Goal: Check status: Check status

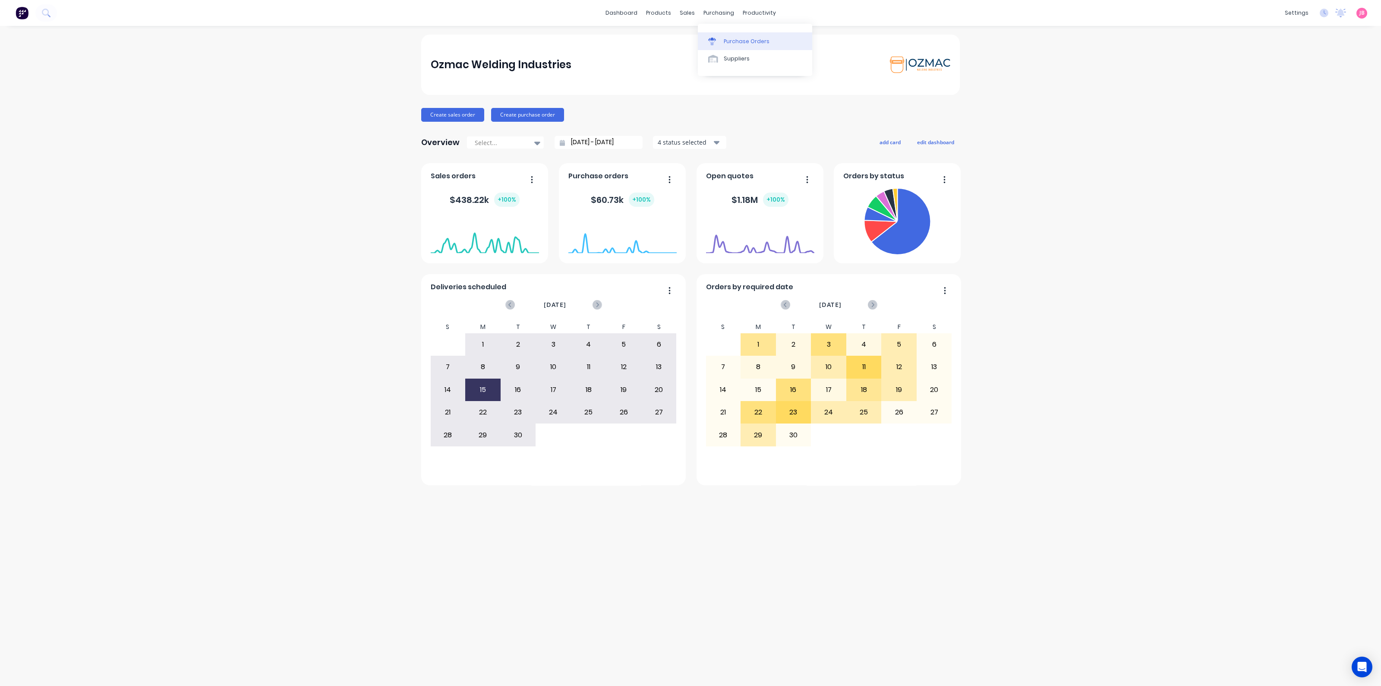
click at [728, 40] on div "Purchase Orders" at bounding box center [747, 42] width 46 height 8
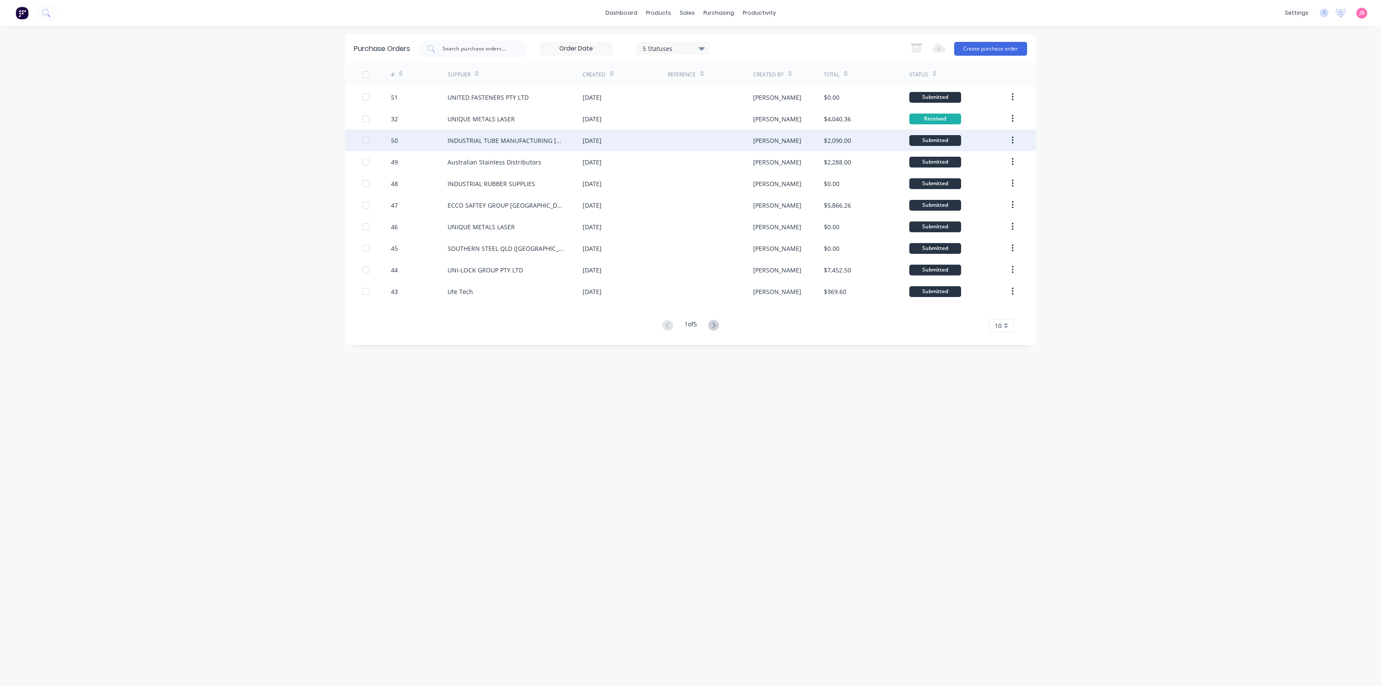
click at [505, 145] on div "INDUSTRIAL TUBE MANUFACTURING [GEOGRAPHIC_DATA]" at bounding box center [515, 141] width 135 height 22
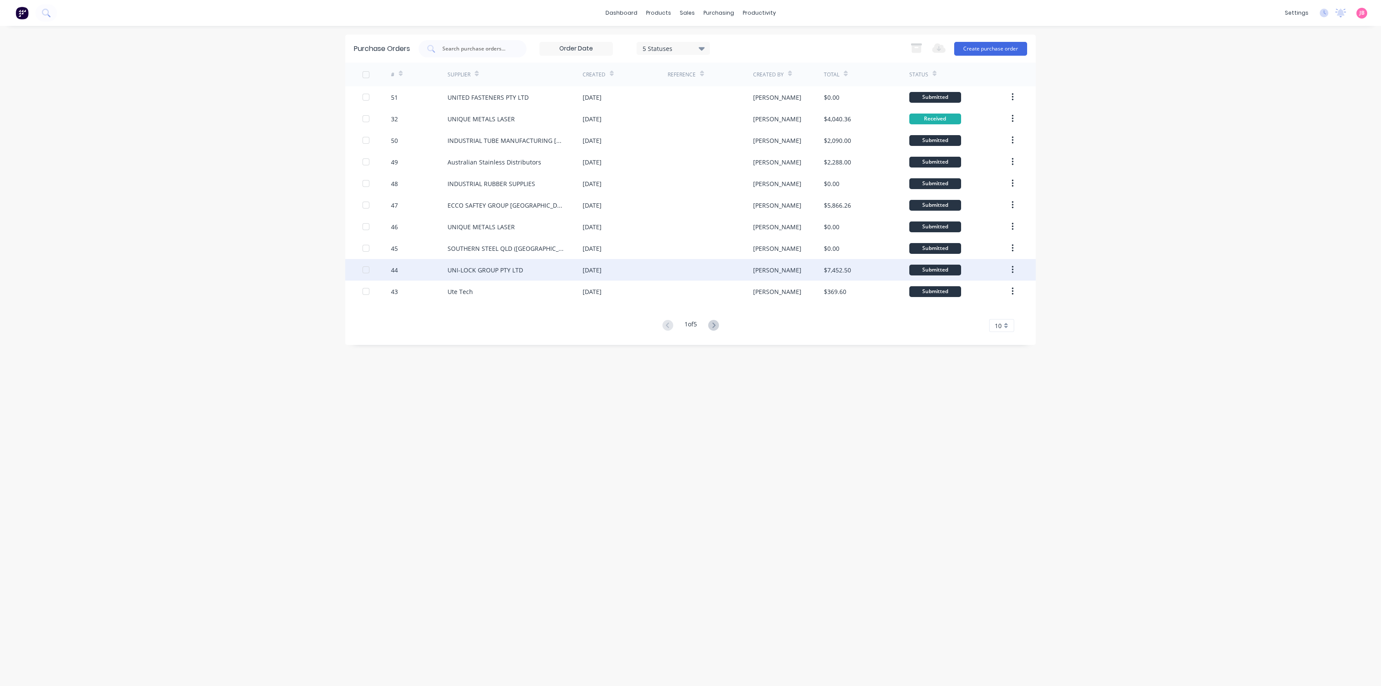
click at [493, 267] on div "UNI-LOCK GROUP PTY LTD" at bounding box center [486, 269] width 76 height 9
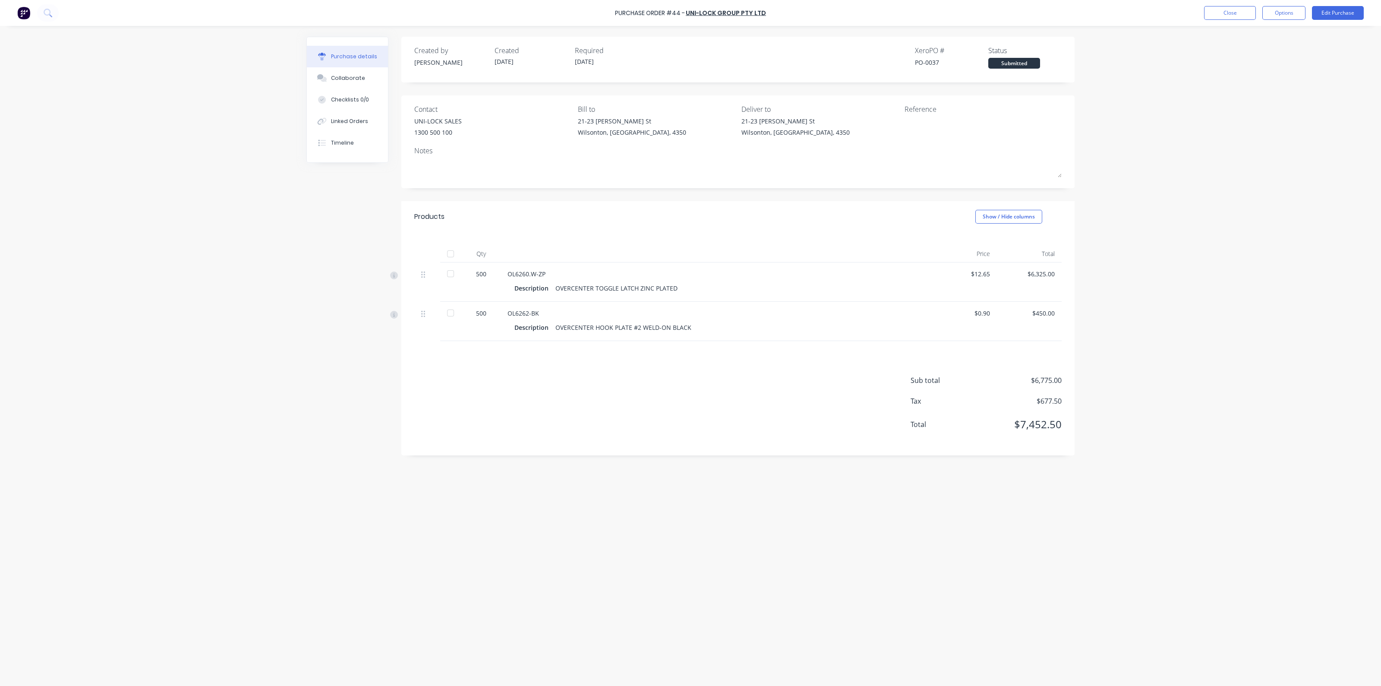
click at [452, 272] on div at bounding box center [450, 273] width 17 height 17
click at [449, 312] on div at bounding box center [450, 312] width 17 height 17
click at [1228, 16] on button "Close" at bounding box center [1230, 13] width 52 height 14
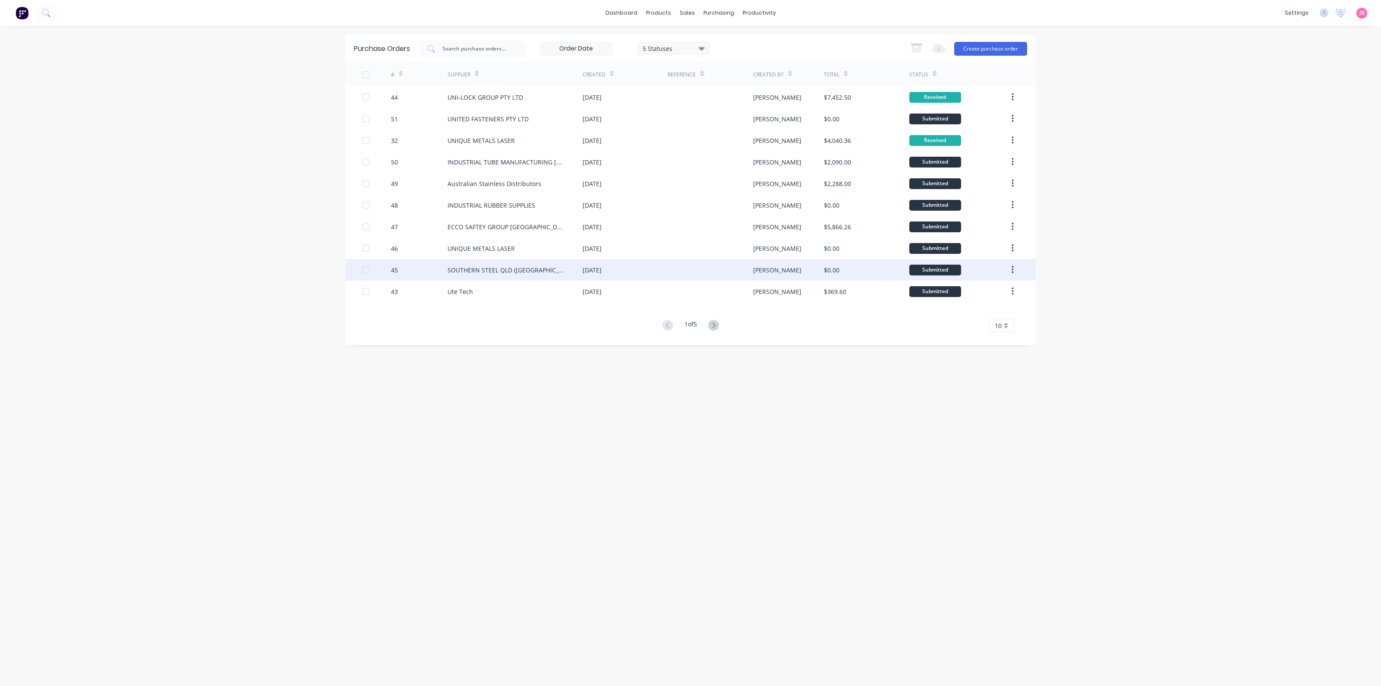
click at [576, 276] on div "SOUTHERN STEEL QLD ([GEOGRAPHIC_DATA])" at bounding box center [515, 270] width 135 height 22
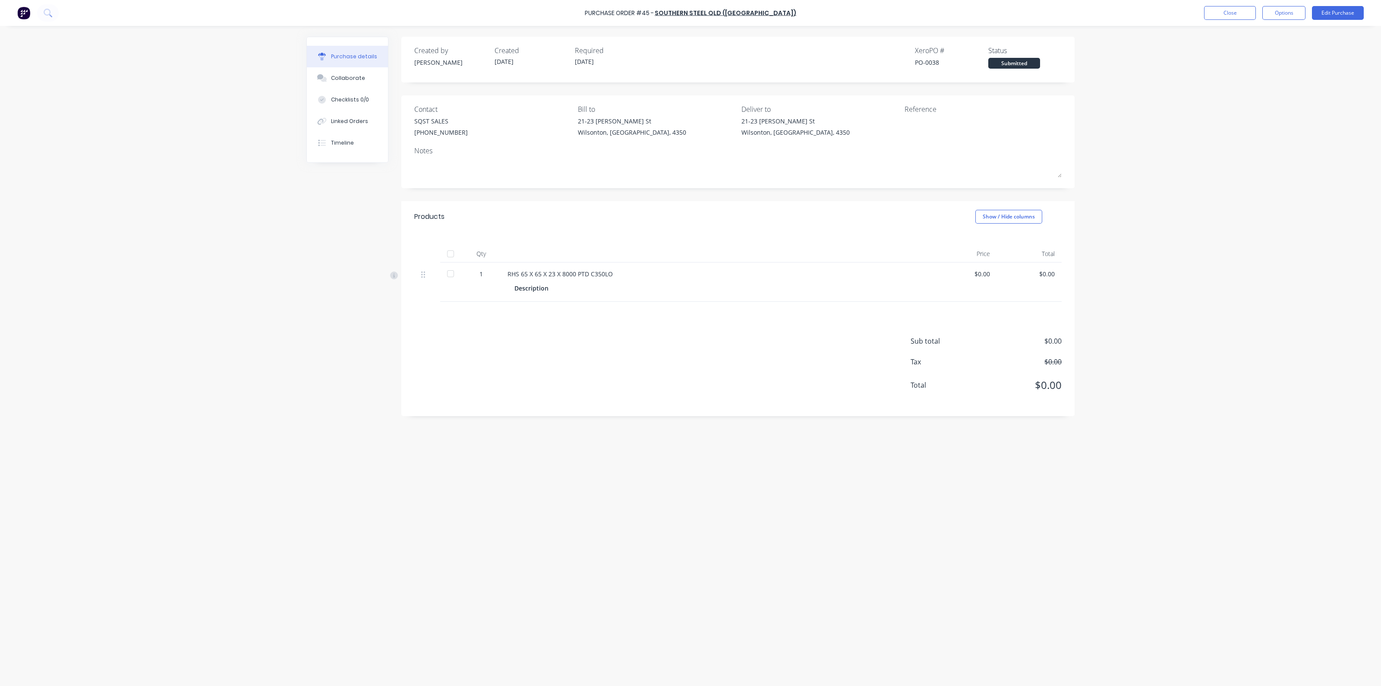
click at [449, 273] on div at bounding box center [450, 273] width 17 height 17
click at [1230, 13] on button "Close" at bounding box center [1230, 13] width 52 height 14
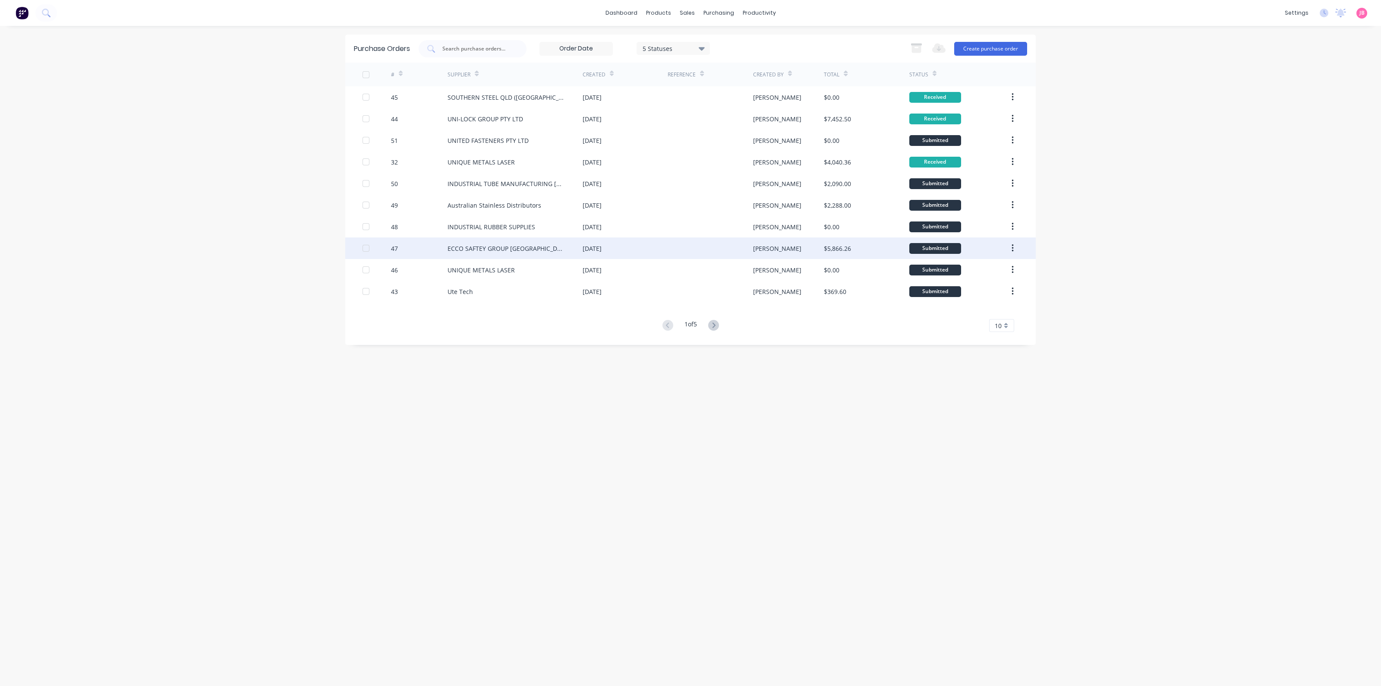
click at [575, 250] on div "ECCO SAFTEY GROUP [GEOGRAPHIC_DATA]" at bounding box center [515, 248] width 135 height 22
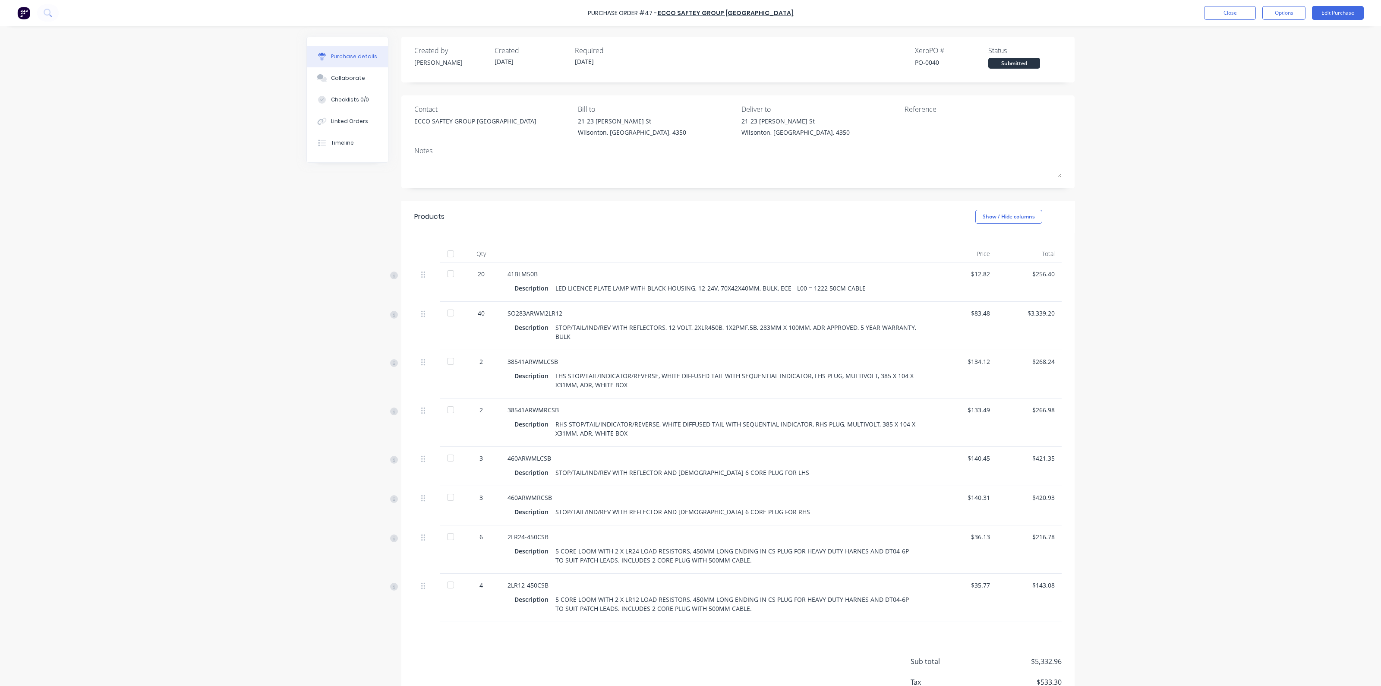
scroll to position [58, 0]
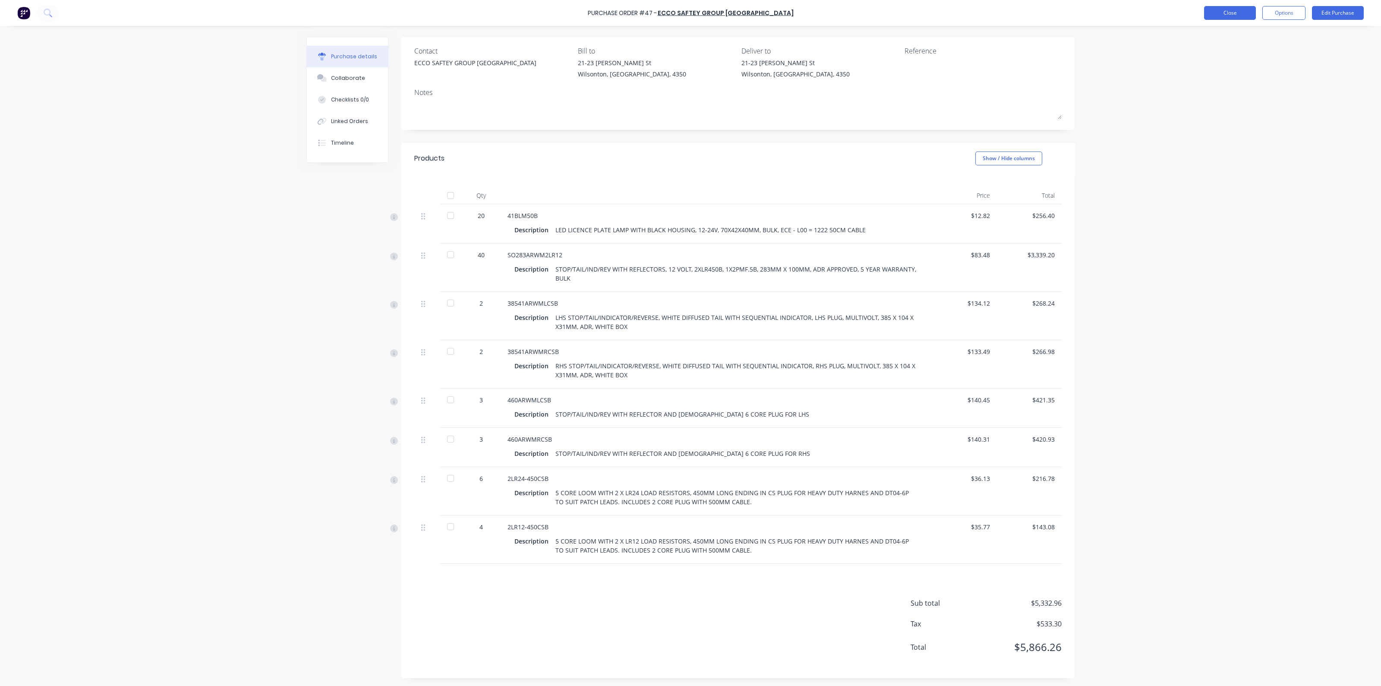
click at [1210, 9] on button "Close" at bounding box center [1230, 13] width 52 height 14
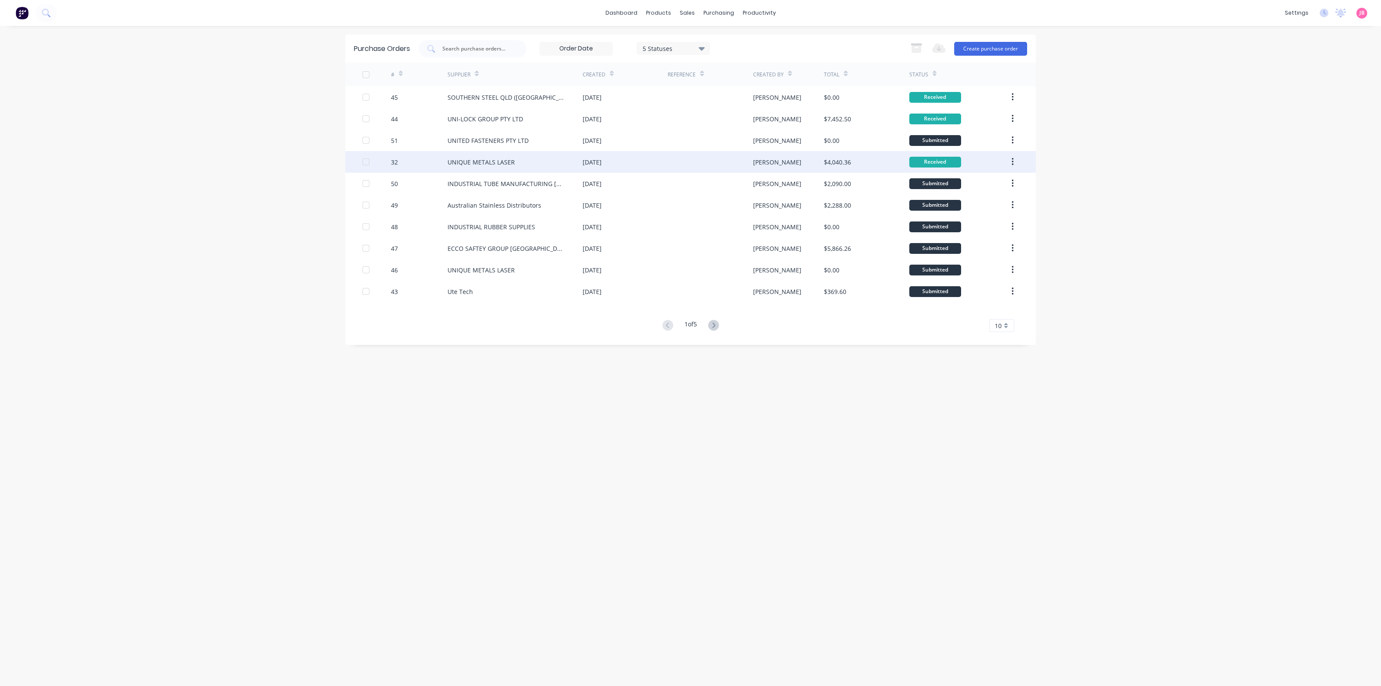
click at [472, 161] on div "UNIQUE METALS LASER" at bounding box center [481, 162] width 67 height 9
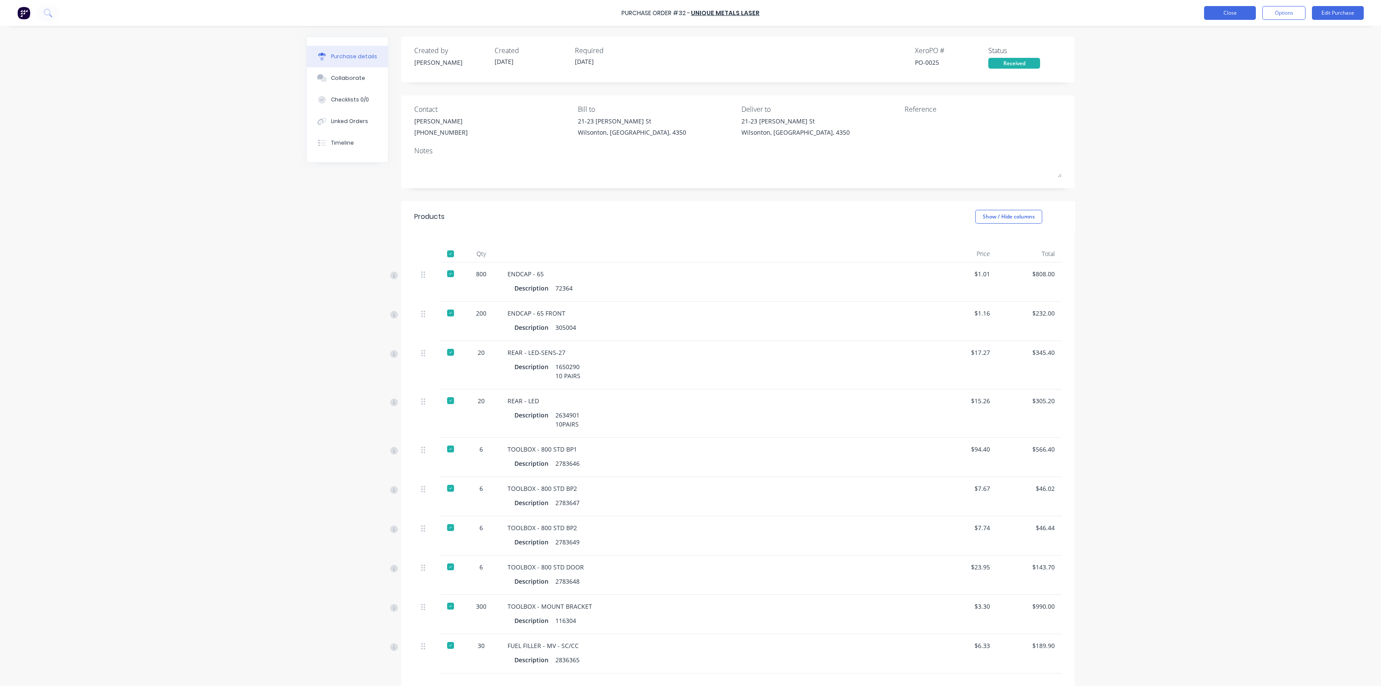
click at [1224, 9] on button "Close" at bounding box center [1230, 13] width 52 height 14
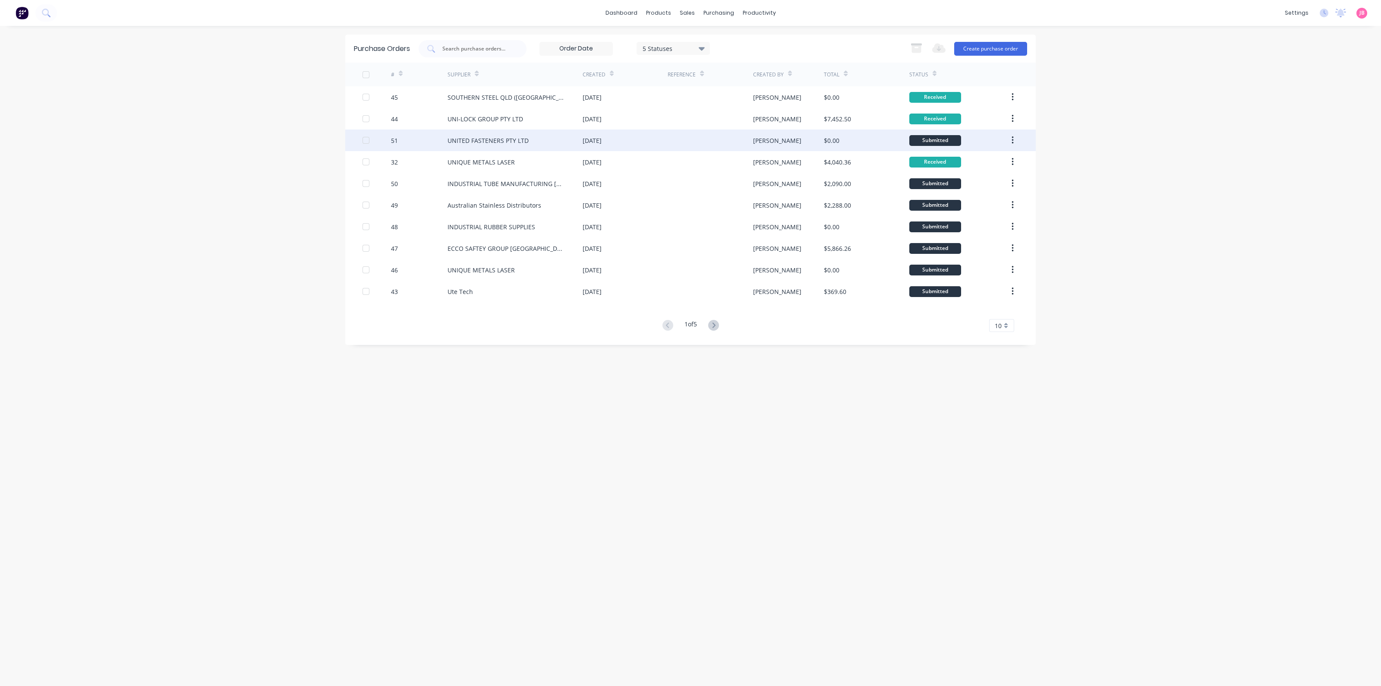
click at [828, 144] on div "$0.00" at bounding box center [832, 140] width 16 height 9
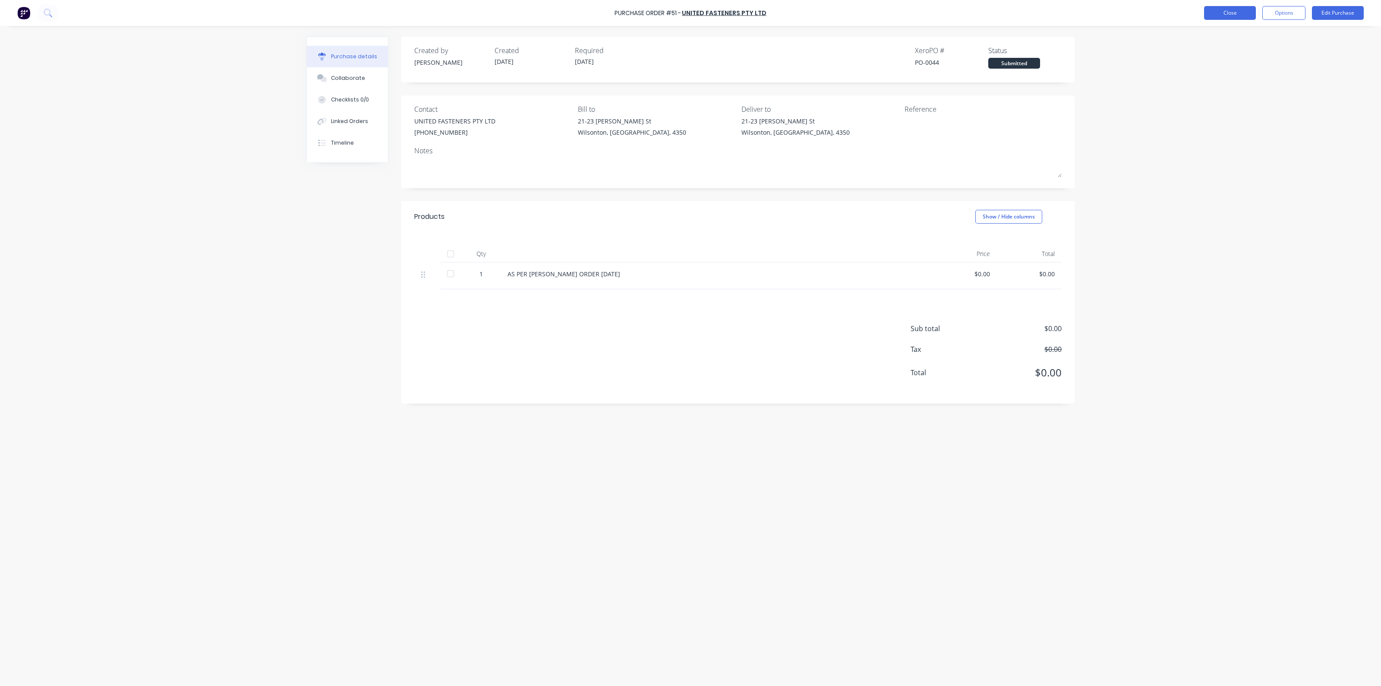
click at [1220, 16] on button "Close" at bounding box center [1230, 13] width 52 height 14
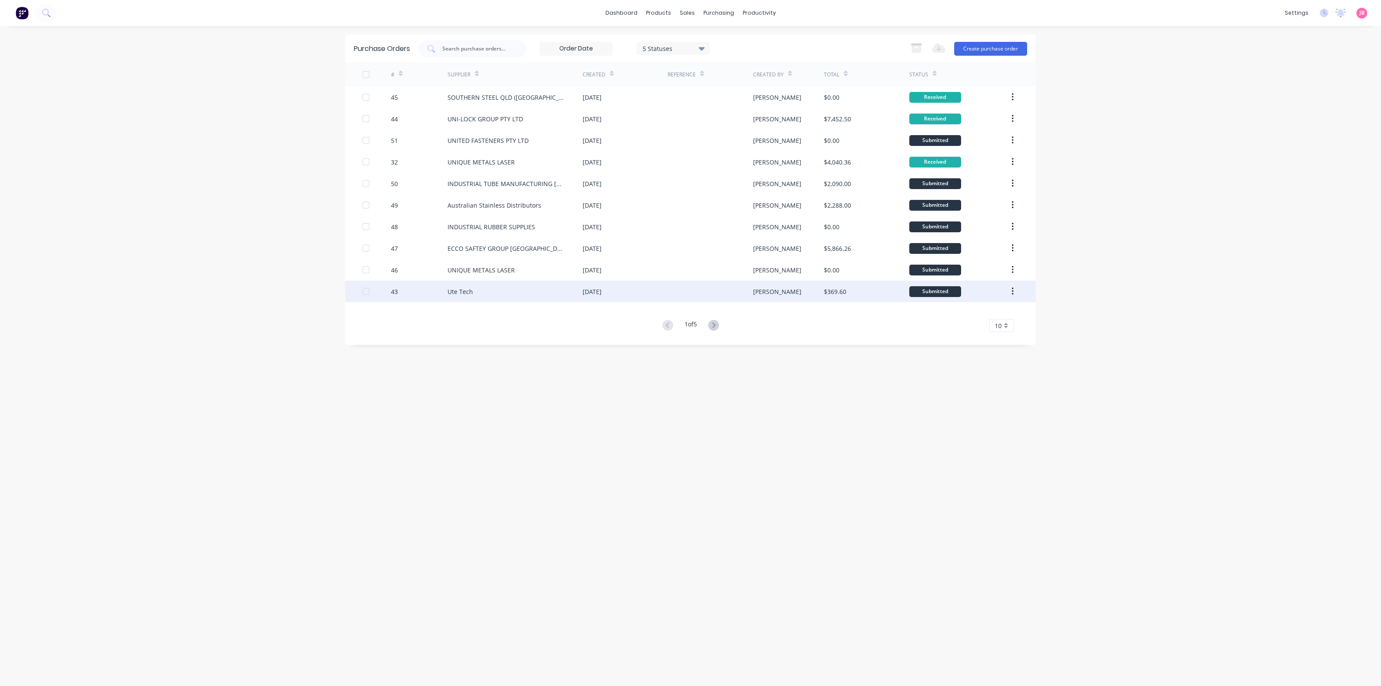
click at [500, 288] on div "Ute Tech" at bounding box center [515, 292] width 135 height 22
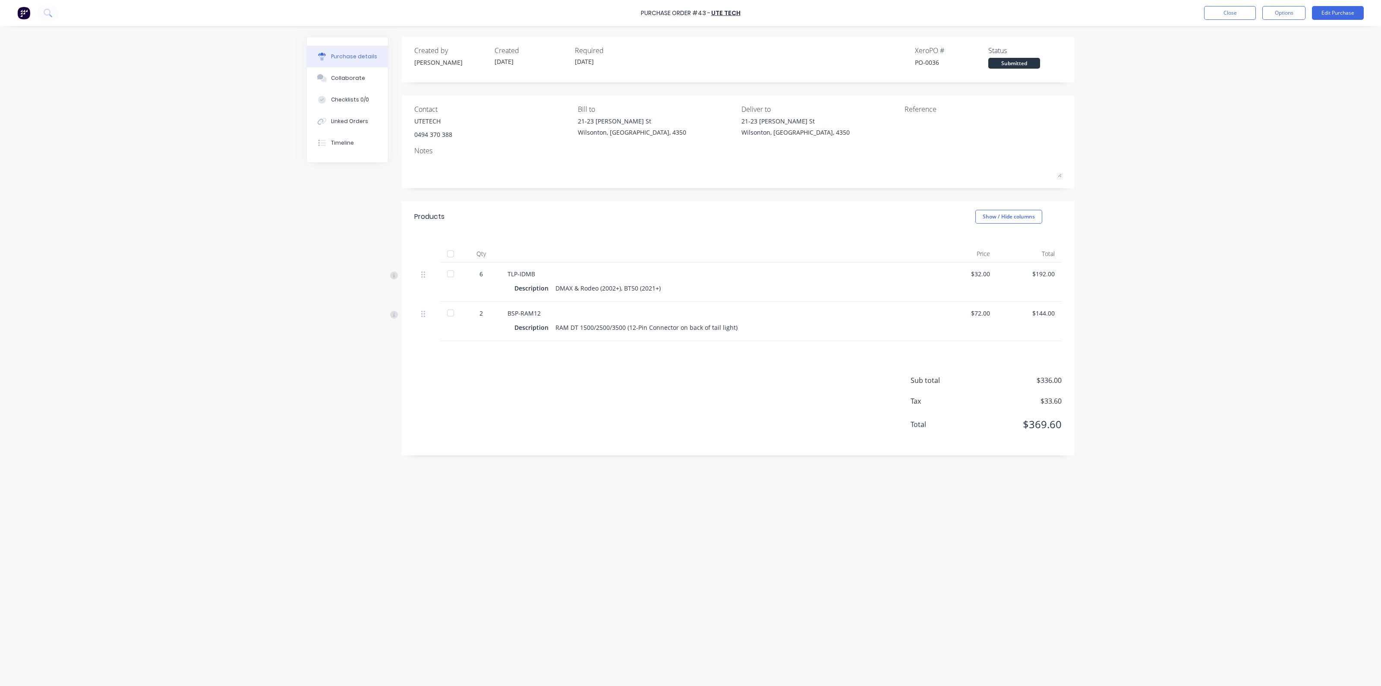
drag, startPoint x: 452, startPoint y: 255, endPoint x: 493, endPoint y: 253, distance: 41.5
click at [453, 253] on div at bounding box center [450, 253] width 17 height 17
click at [1245, 16] on button "Close" at bounding box center [1230, 13] width 52 height 14
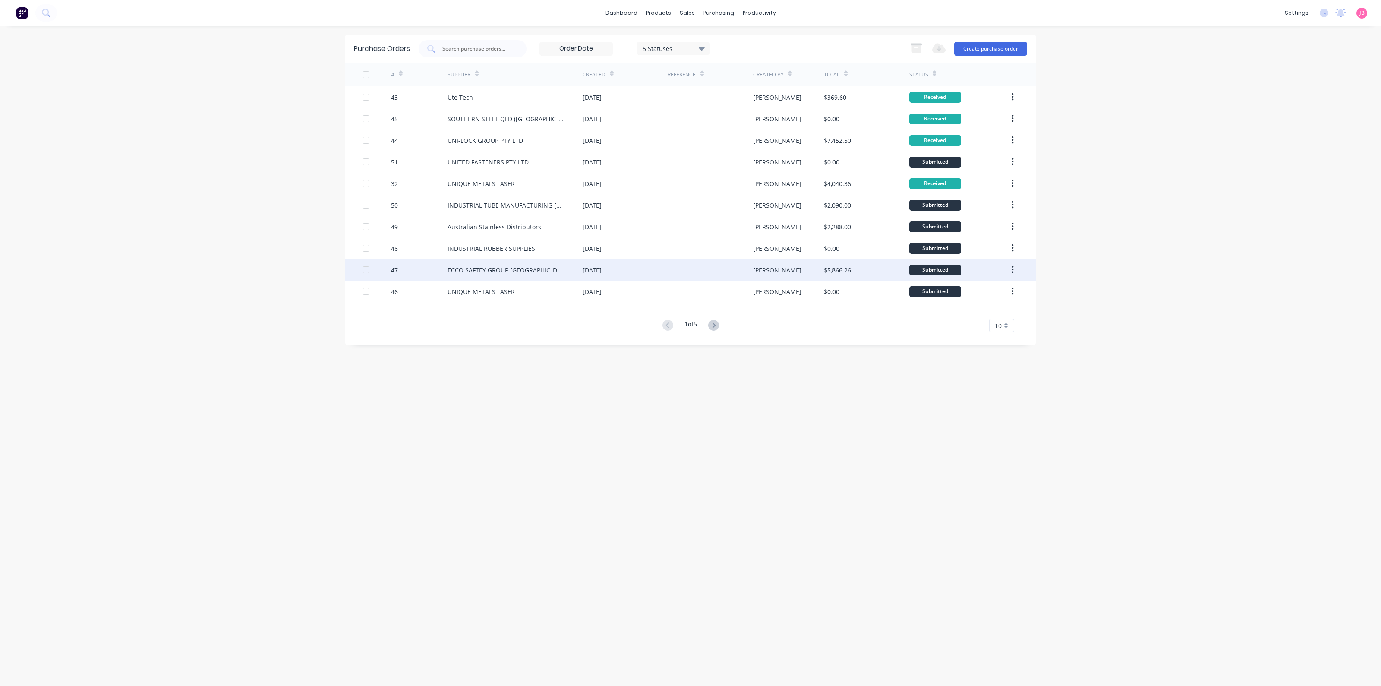
click at [416, 269] on div "47" at bounding box center [419, 270] width 57 height 22
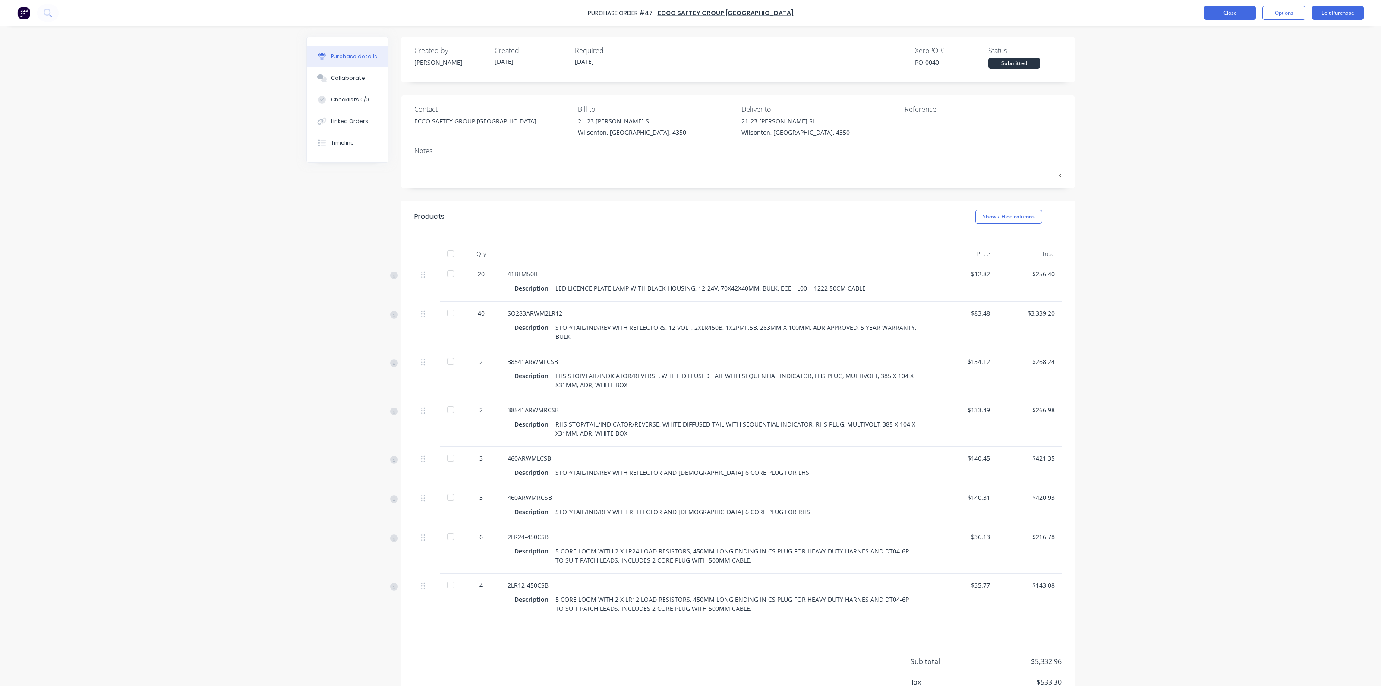
click at [1221, 8] on button "Close" at bounding box center [1230, 13] width 52 height 14
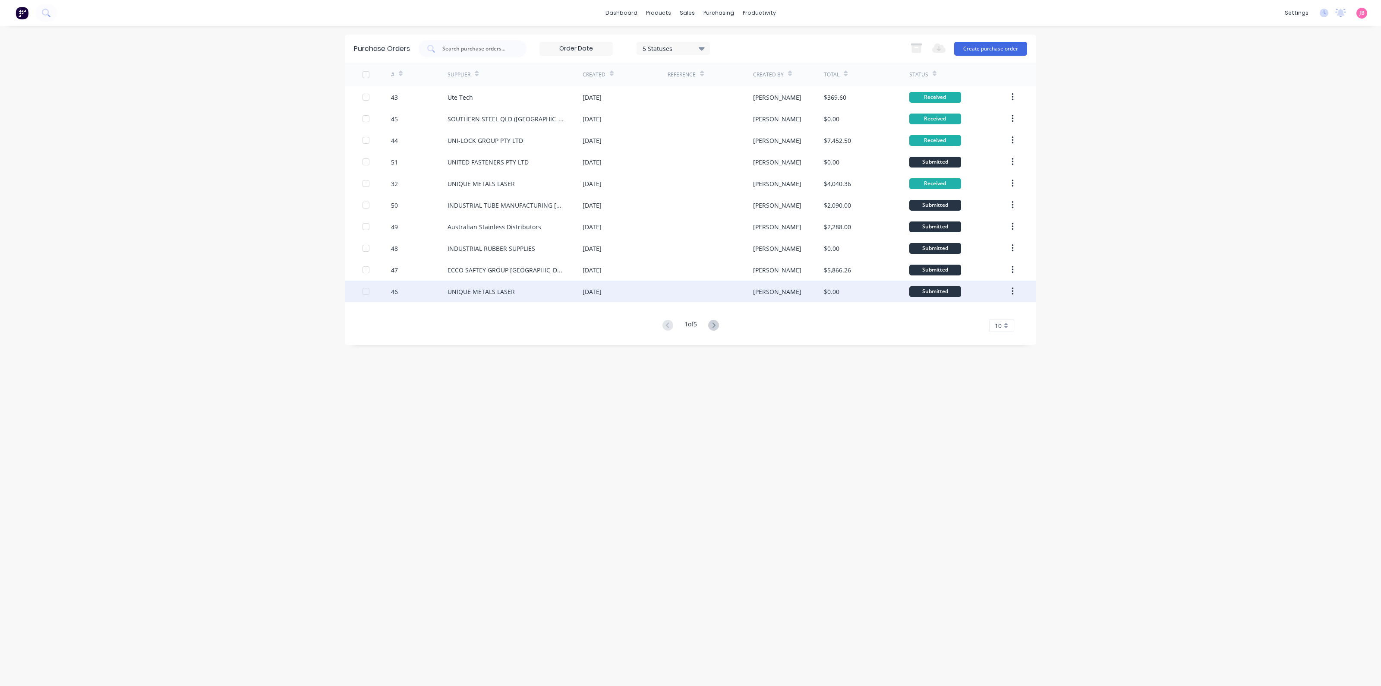
click at [453, 290] on div "UNIQUE METALS LASER" at bounding box center [481, 291] width 67 height 9
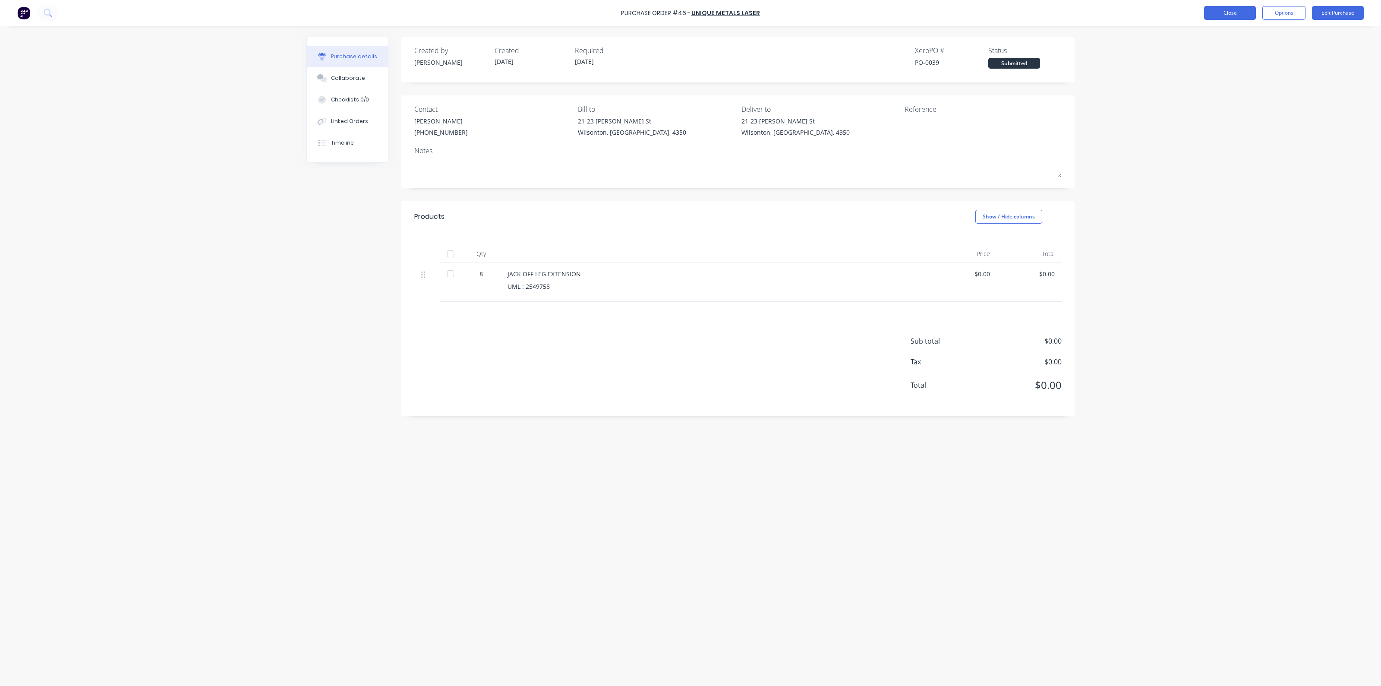
click at [1246, 15] on button "Close" at bounding box center [1230, 13] width 52 height 14
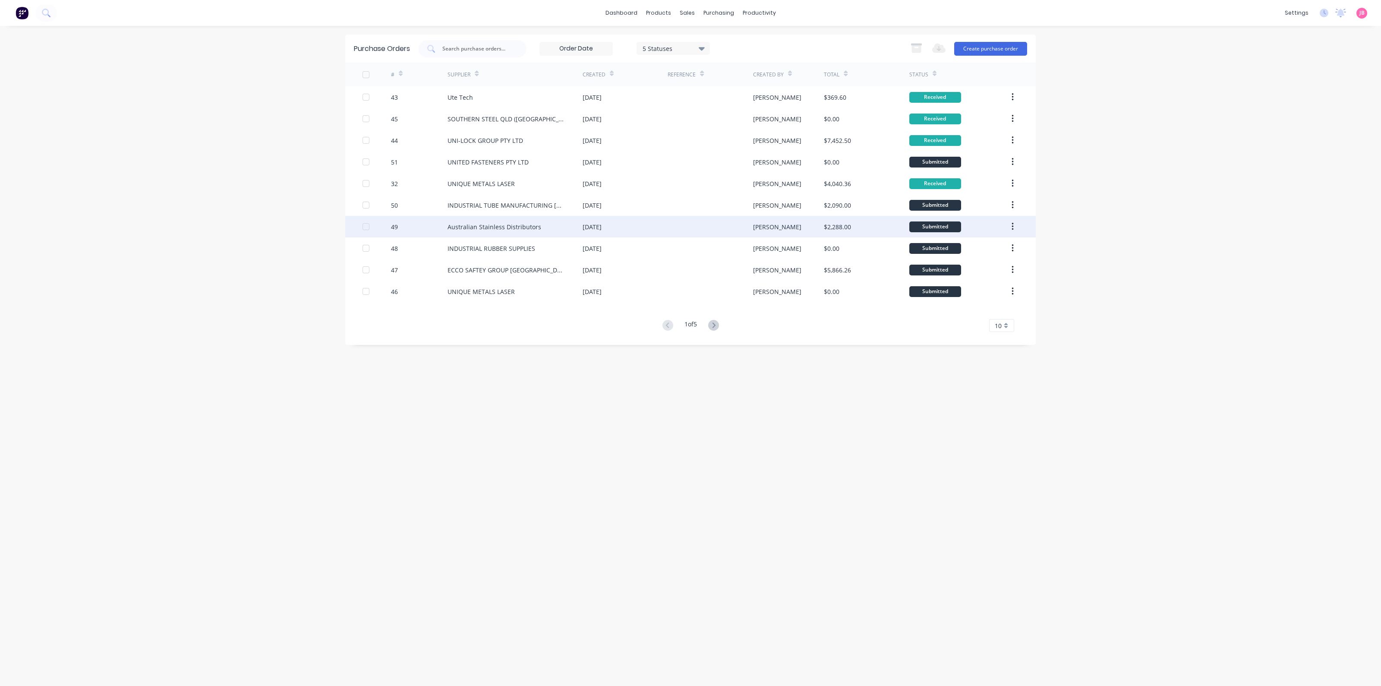
click at [737, 228] on div at bounding box center [710, 227] width 85 height 22
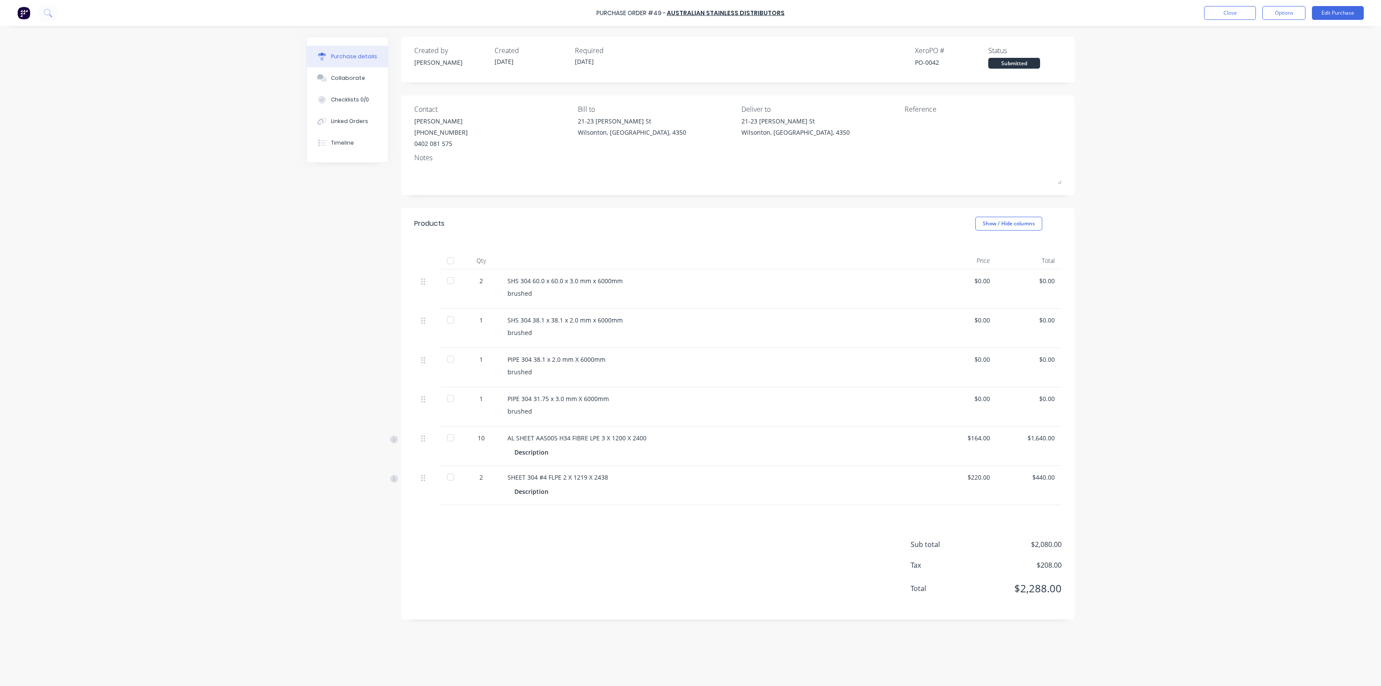
click at [455, 256] on div at bounding box center [450, 260] width 17 height 17
click at [1241, 15] on button "Close" at bounding box center [1230, 13] width 52 height 14
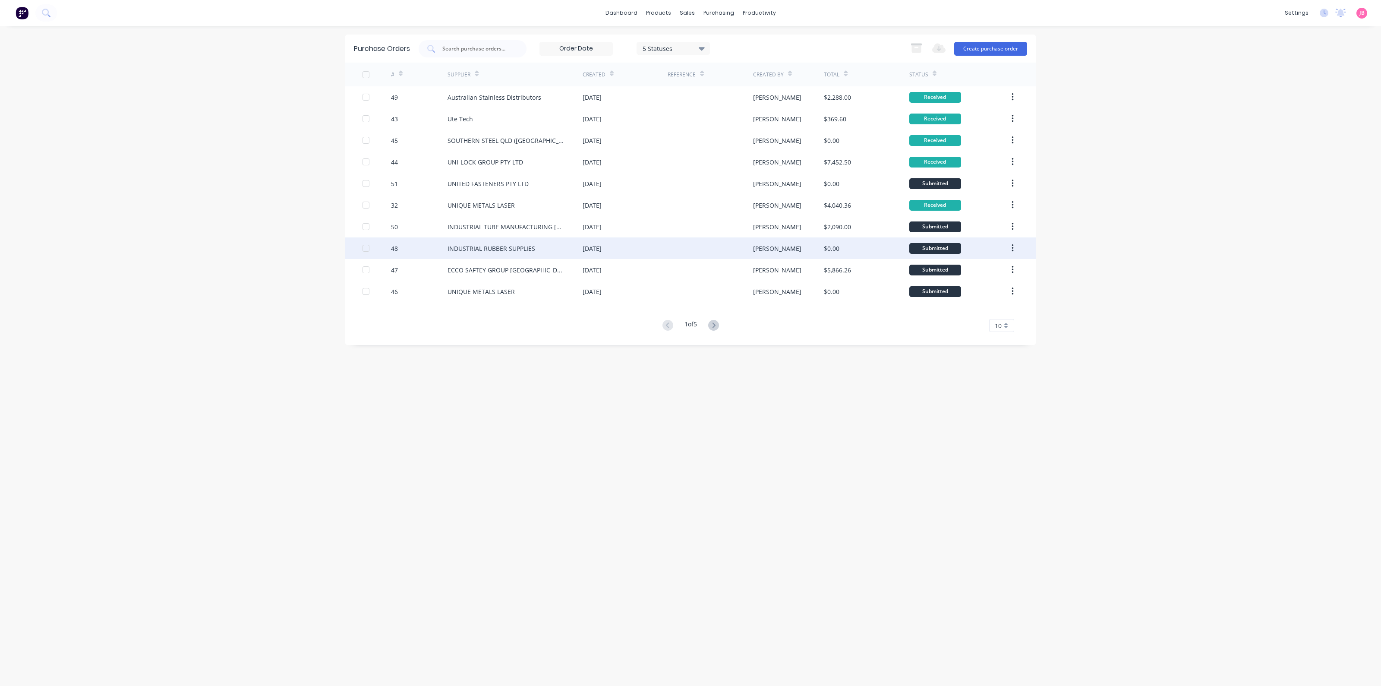
click at [438, 253] on div "48" at bounding box center [419, 248] width 57 height 22
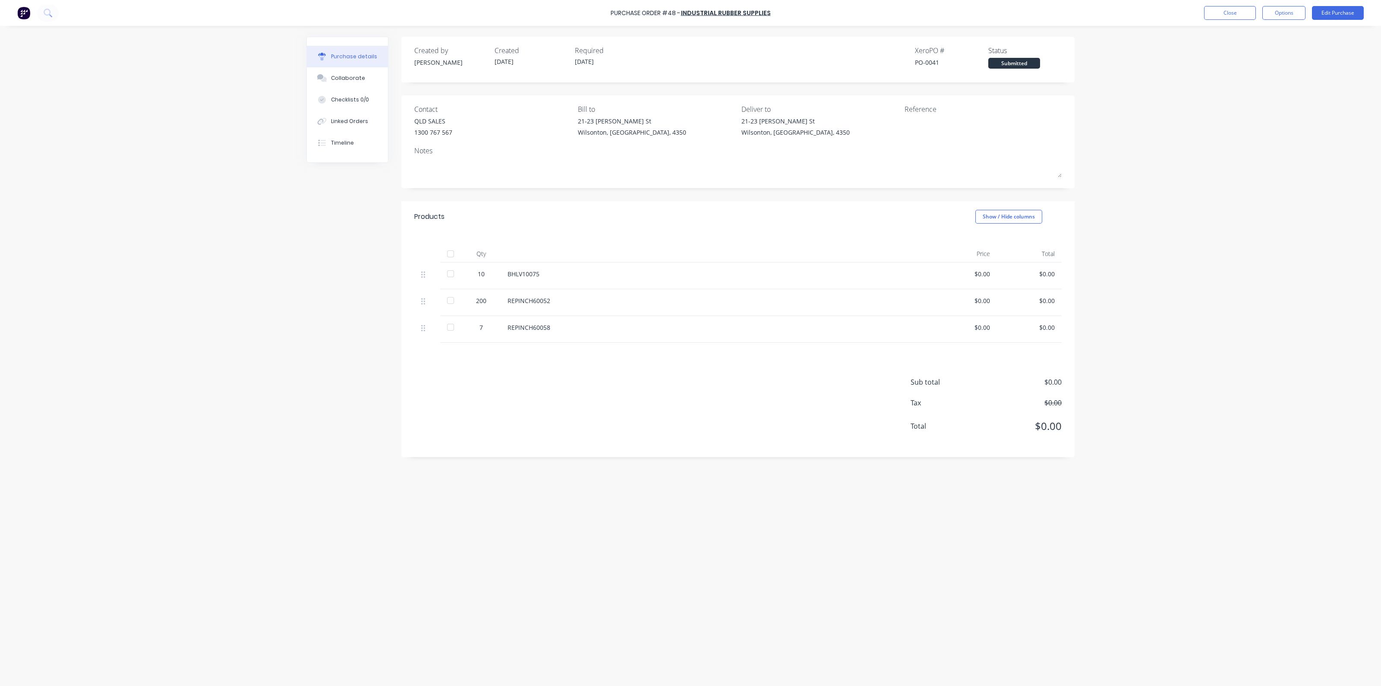
click at [449, 249] on div at bounding box center [450, 253] width 17 height 17
click at [1229, 15] on button "Close" at bounding box center [1230, 13] width 52 height 14
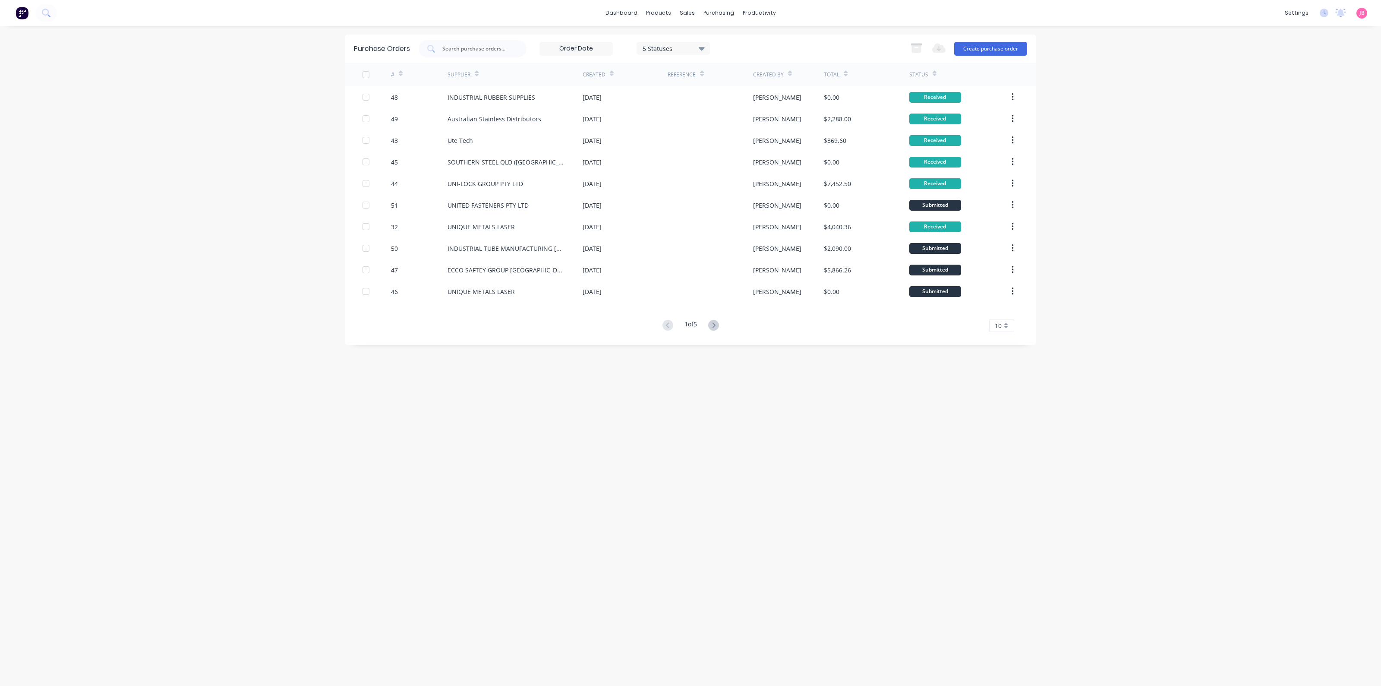
click at [924, 74] on div "Status" at bounding box center [919, 75] width 19 height 8
click at [935, 73] on icon at bounding box center [935, 73] width 4 height 6
click at [935, 72] on icon at bounding box center [935, 73] width 4 height 6
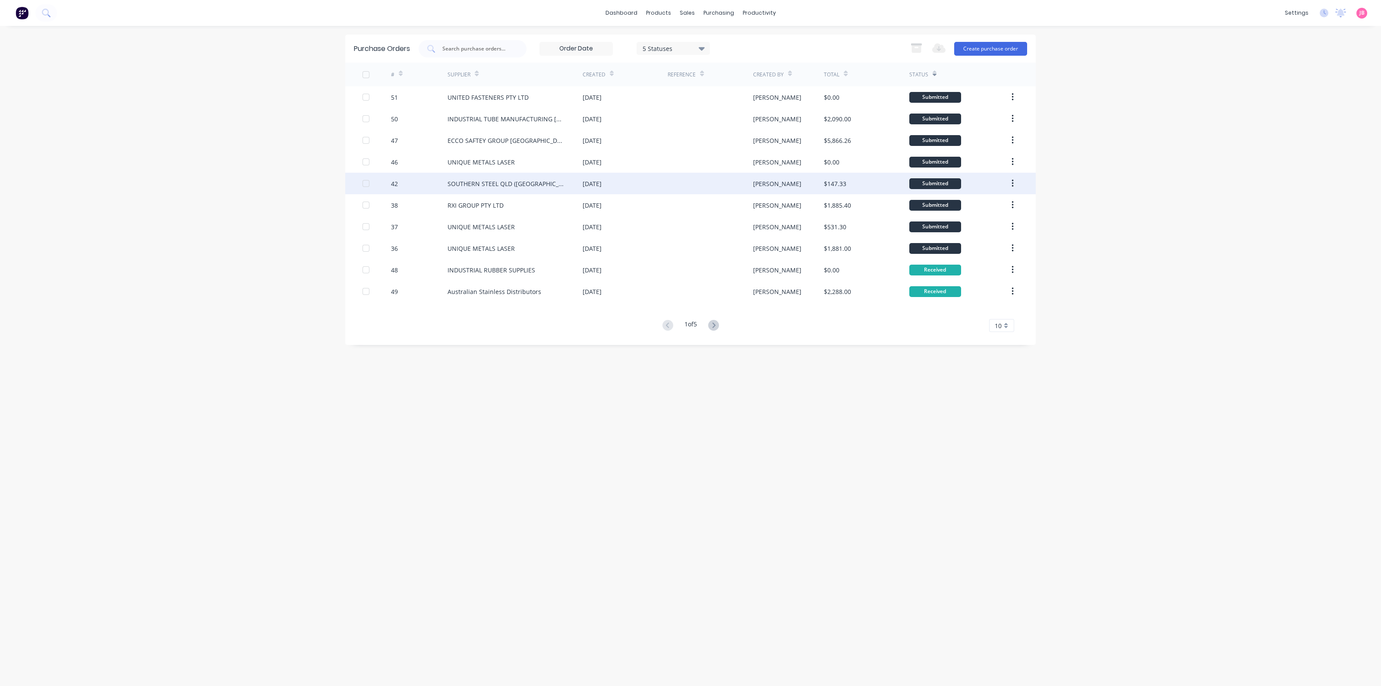
click at [629, 185] on div "[DATE]" at bounding box center [625, 184] width 85 height 22
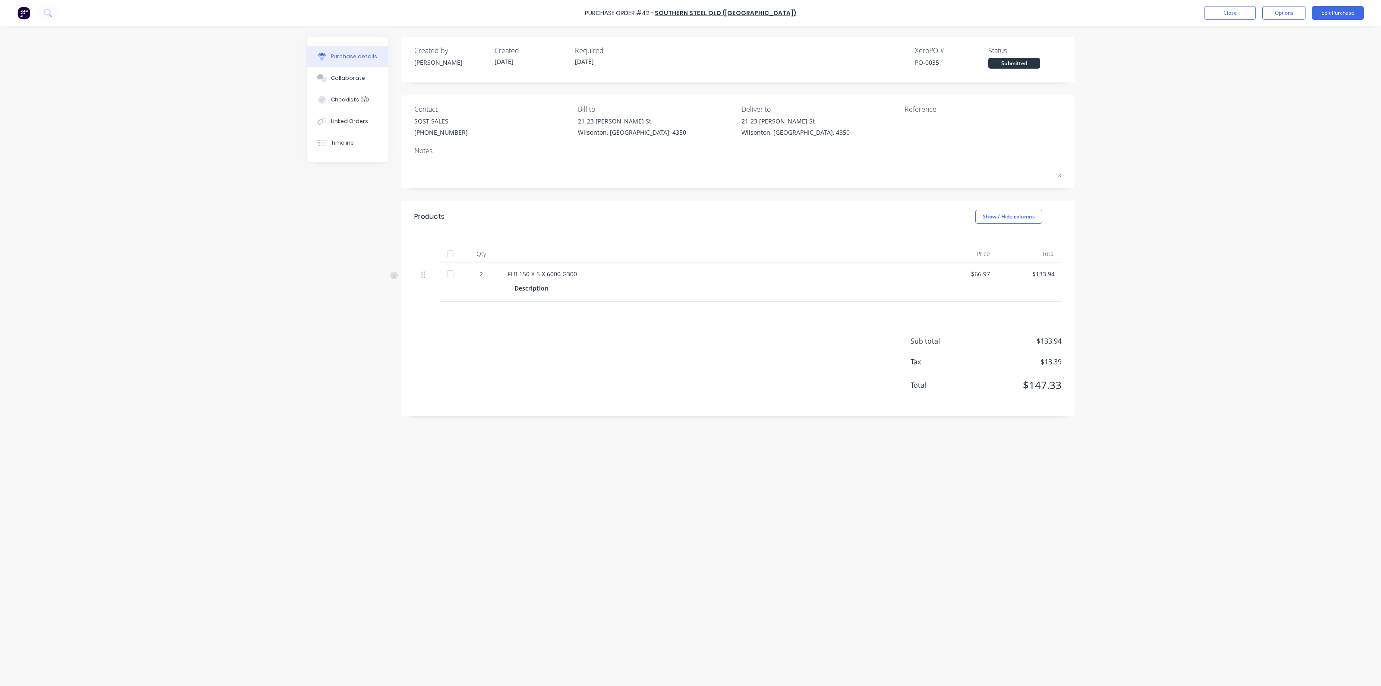
click at [451, 249] on div at bounding box center [450, 253] width 17 height 17
click at [1214, 8] on button "Close" at bounding box center [1230, 13] width 52 height 14
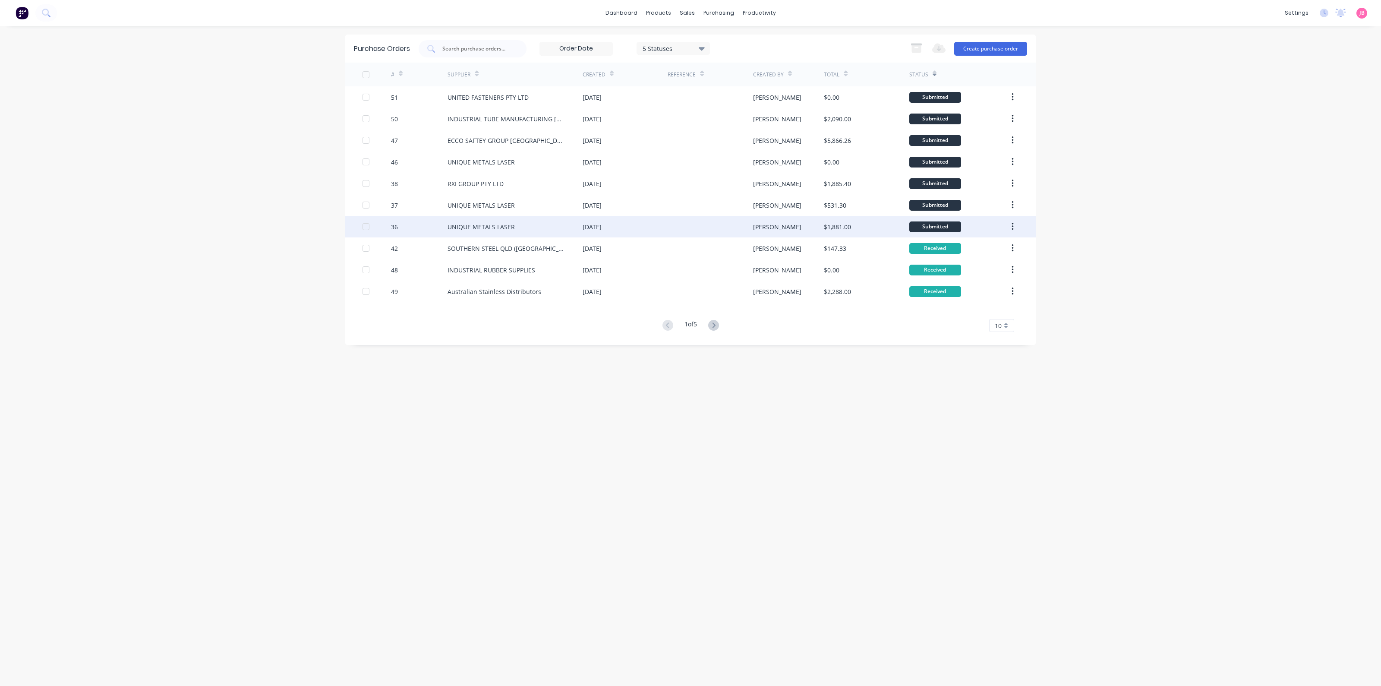
click at [522, 221] on div "UNIQUE METALS LASER" at bounding box center [515, 227] width 135 height 22
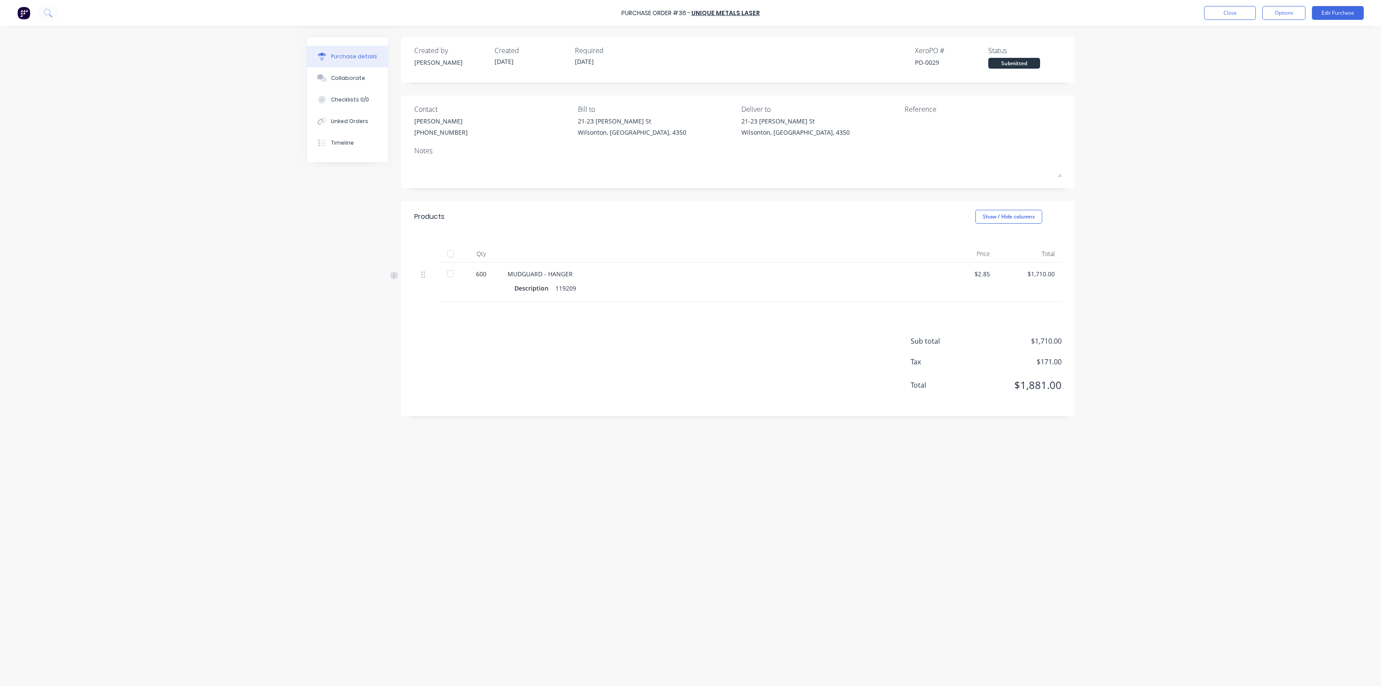
click at [453, 255] on div at bounding box center [450, 253] width 17 height 17
click at [1242, 14] on button "Close" at bounding box center [1230, 13] width 52 height 14
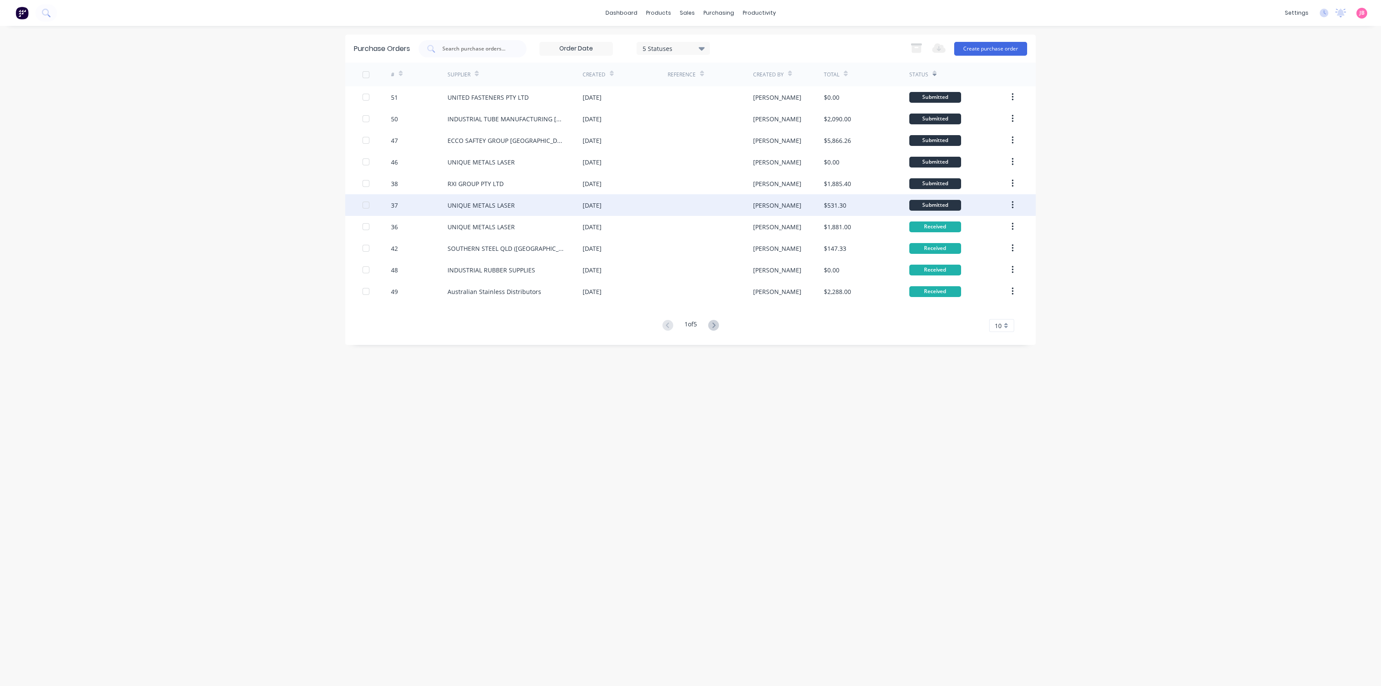
click at [471, 209] on div "UNIQUE METALS LASER" at bounding box center [481, 205] width 67 height 9
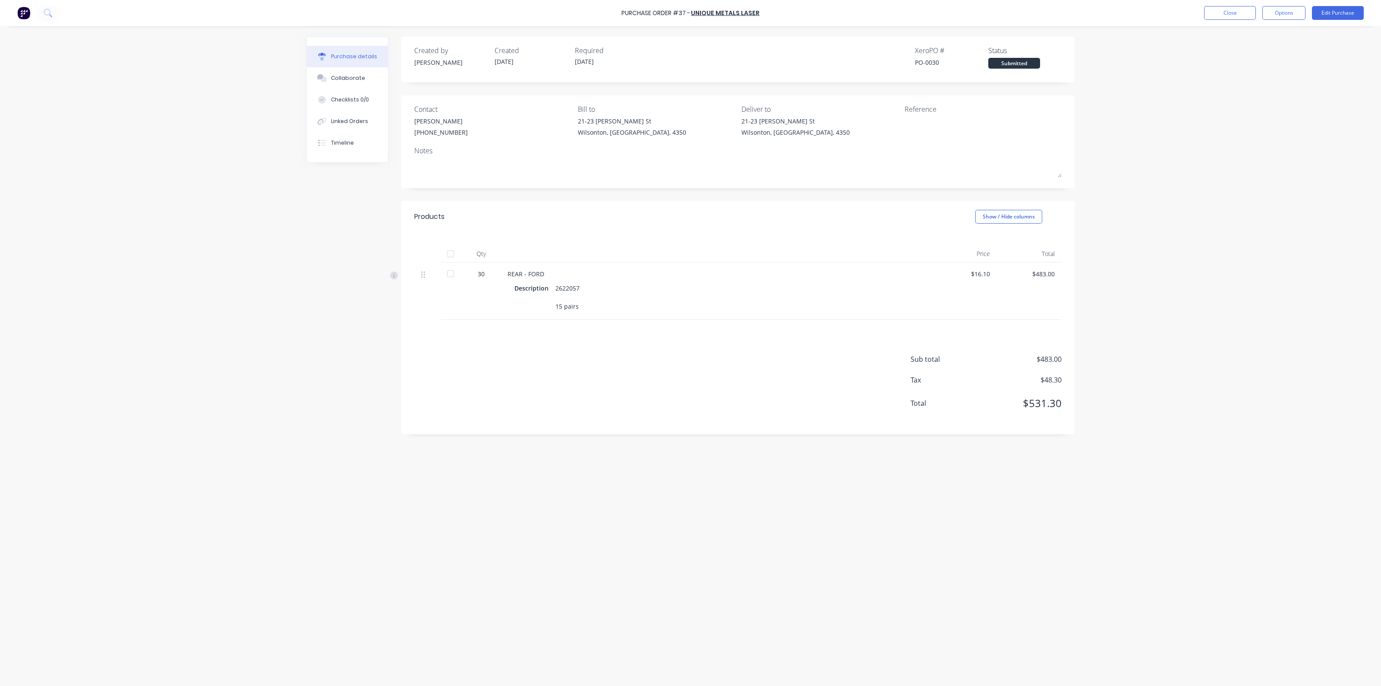
click at [452, 255] on div at bounding box center [450, 253] width 17 height 17
click at [1236, 7] on button "Close" at bounding box center [1230, 13] width 52 height 14
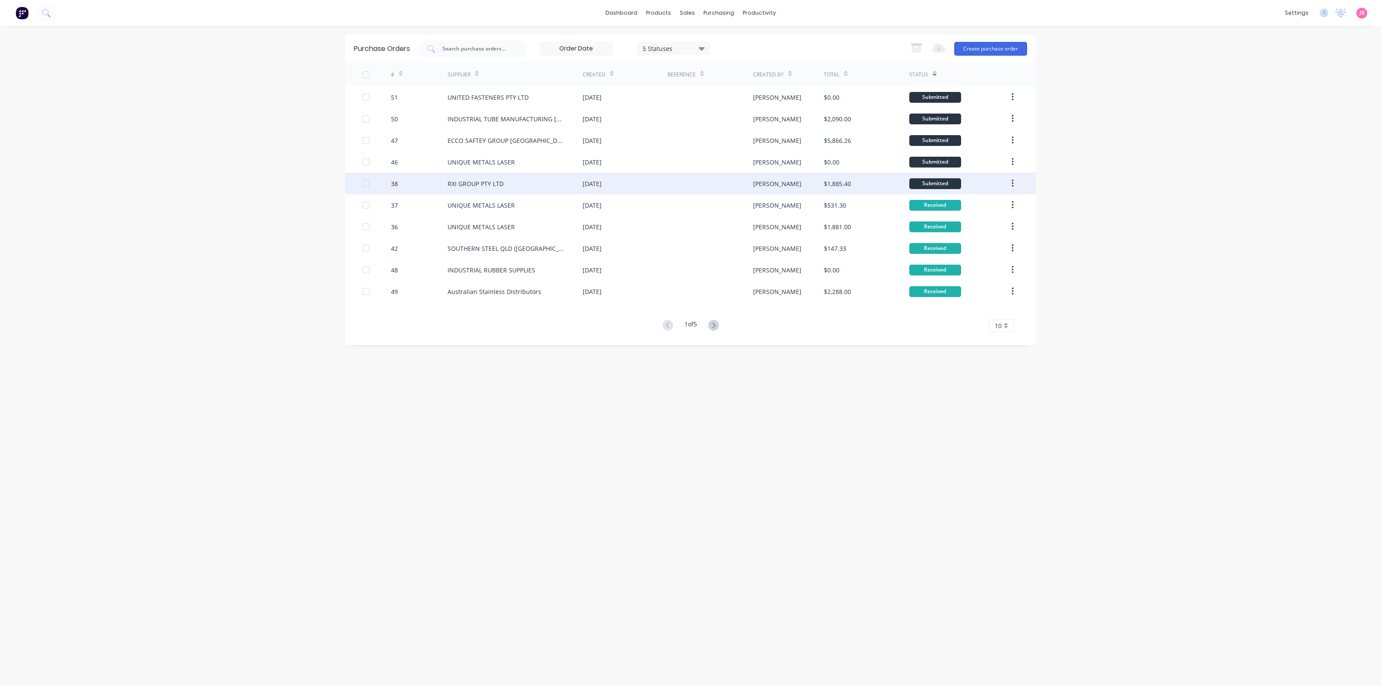
click at [442, 183] on div "38" at bounding box center [419, 184] width 57 height 22
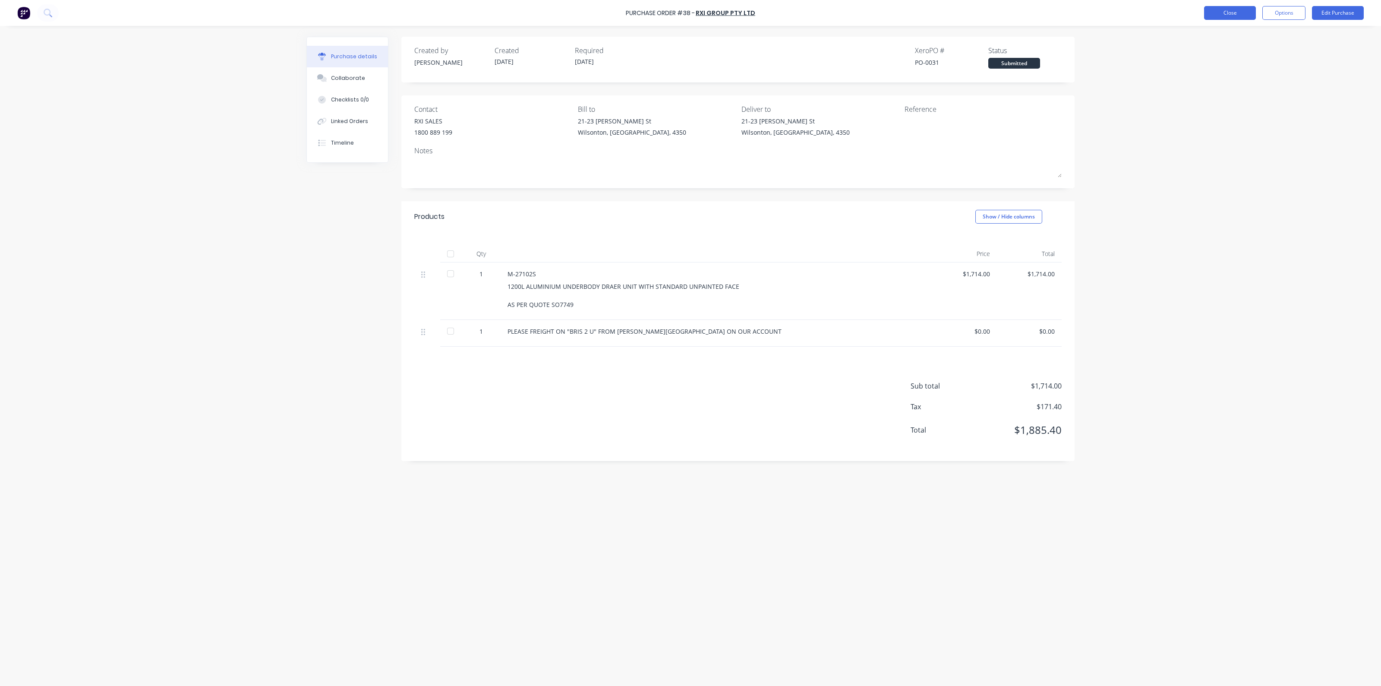
click at [1229, 10] on button "Close" at bounding box center [1230, 13] width 52 height 14
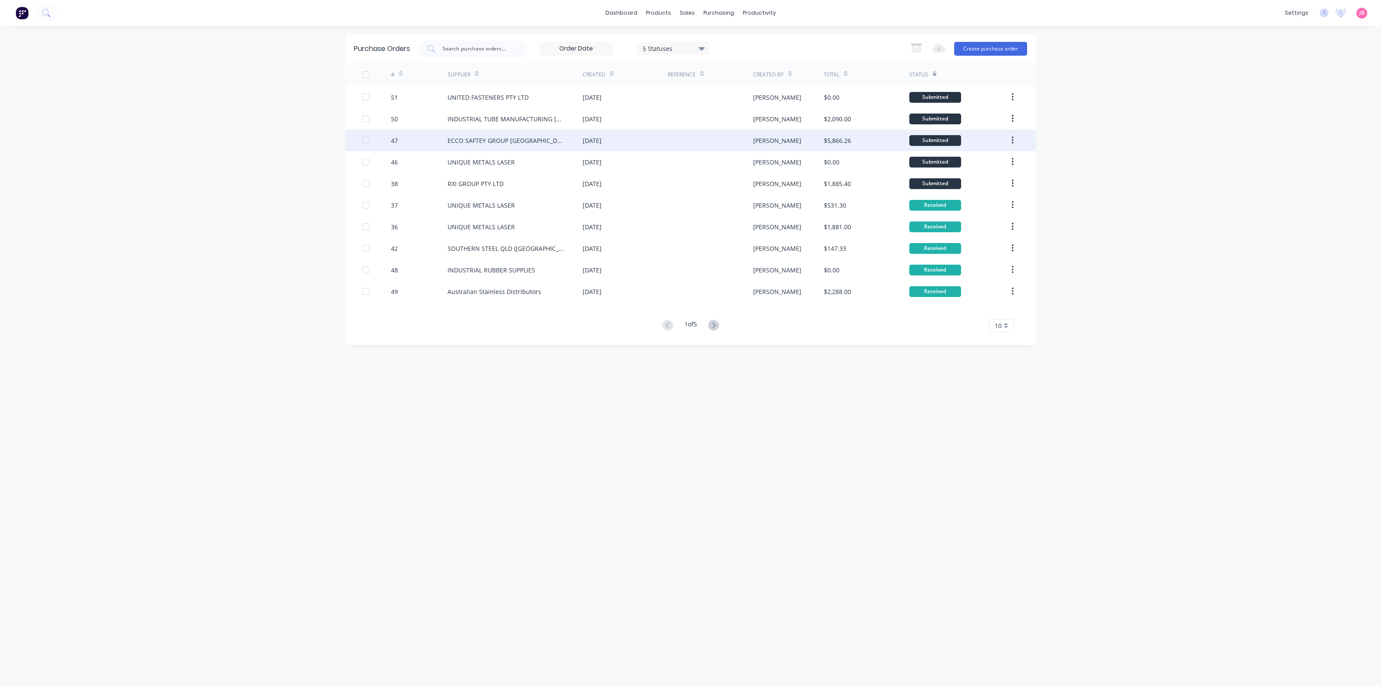
click at [475, 141] on div "ECCO SAFTEY GROUP [GEOGRAPHIC_DATA]" at bounding box center [507, 140] width 118 height 9
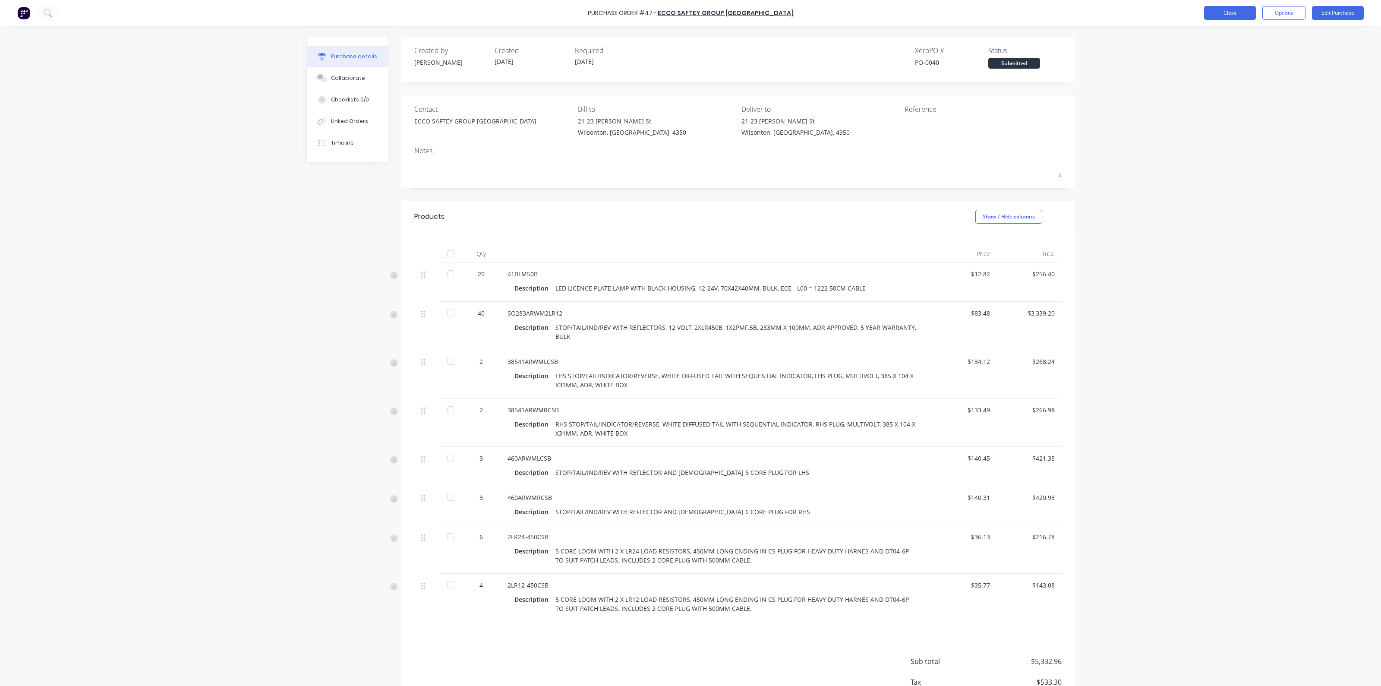
click at [1244, 11] on button "Close" at bounding box center [1230, 13] width 52 height 14
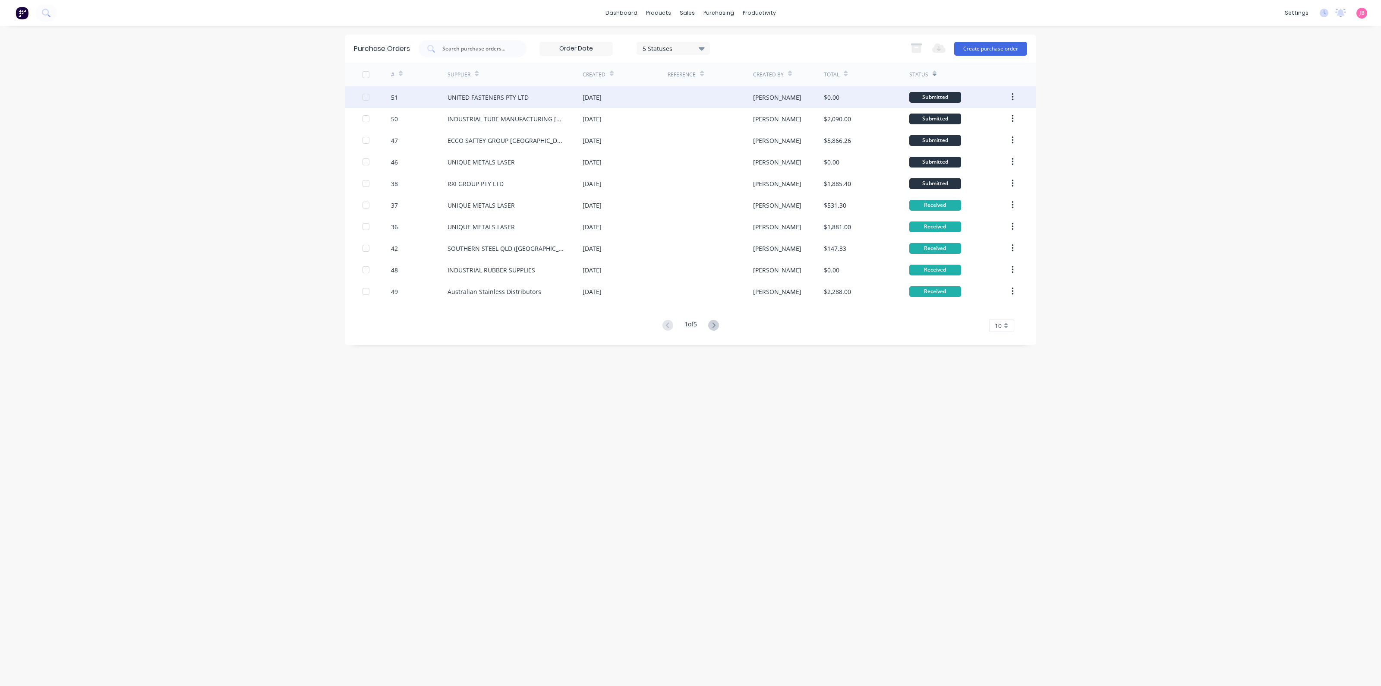
click at [710, 99] on div at bounding box center [710, 97] width 85 height 22
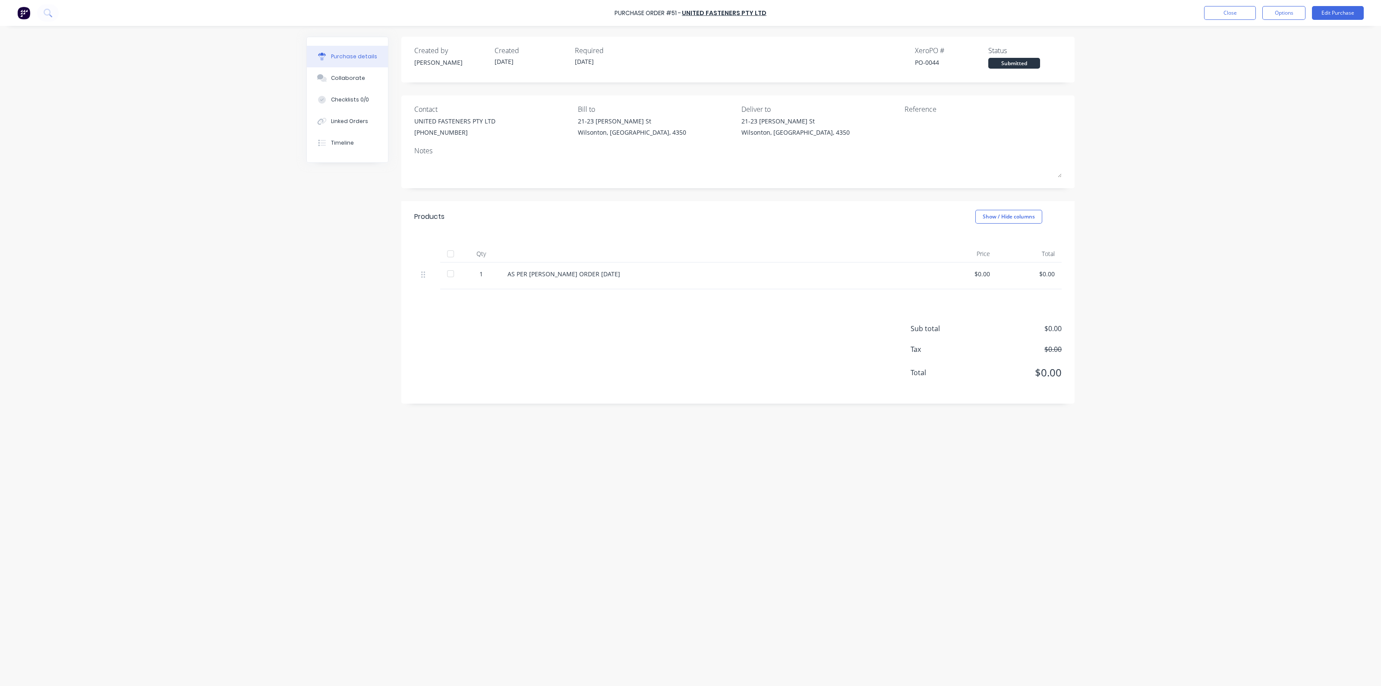
click at [1236, 5] on div "Purchase Order #51 - UNITED FASTENERS PTY LTD Close Options Edit Purchase" at bounding box center [690, 13] width 1381 height 26
click at [1237, 11] on button "Close" at bounding box center [1230, 13] width 52 height 14
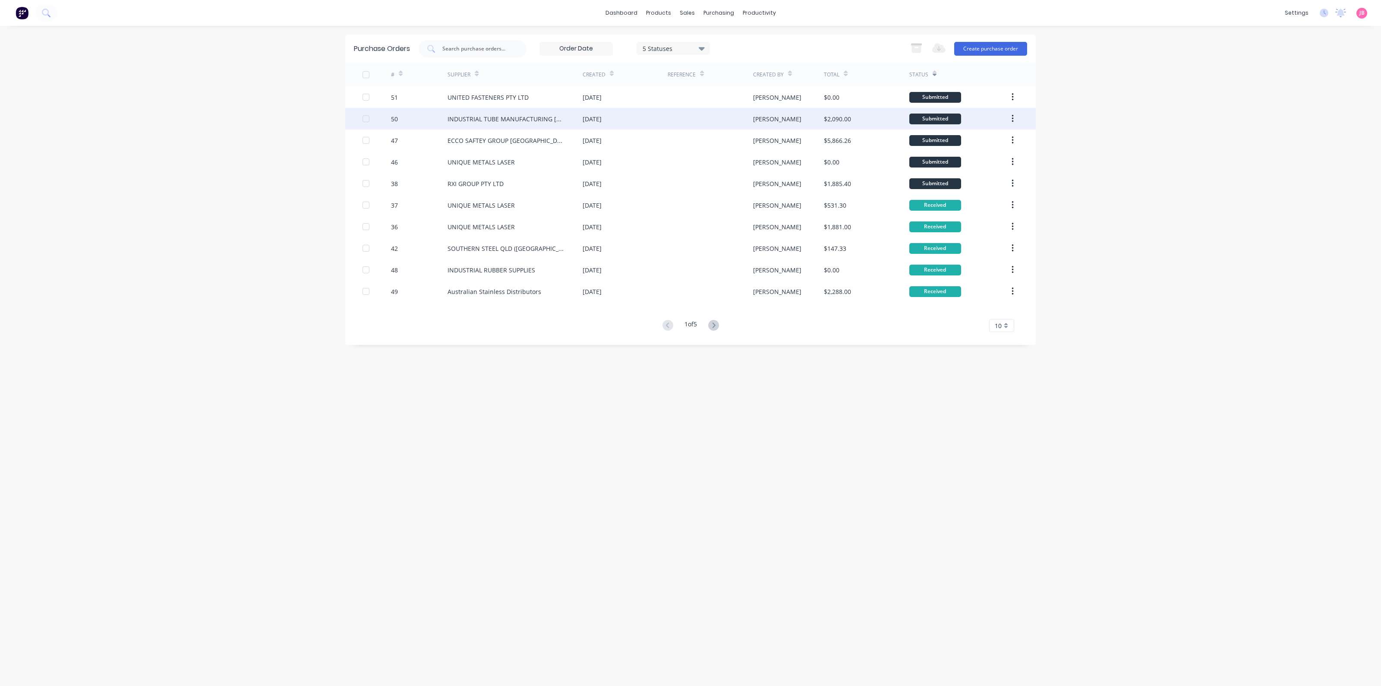
click at [521, 123] on div "INDUSTRIAL TUBE MANUFACTURING [GEOGRAPHIC_DATA]" at bounding box center [507, 118] width 118 height 9
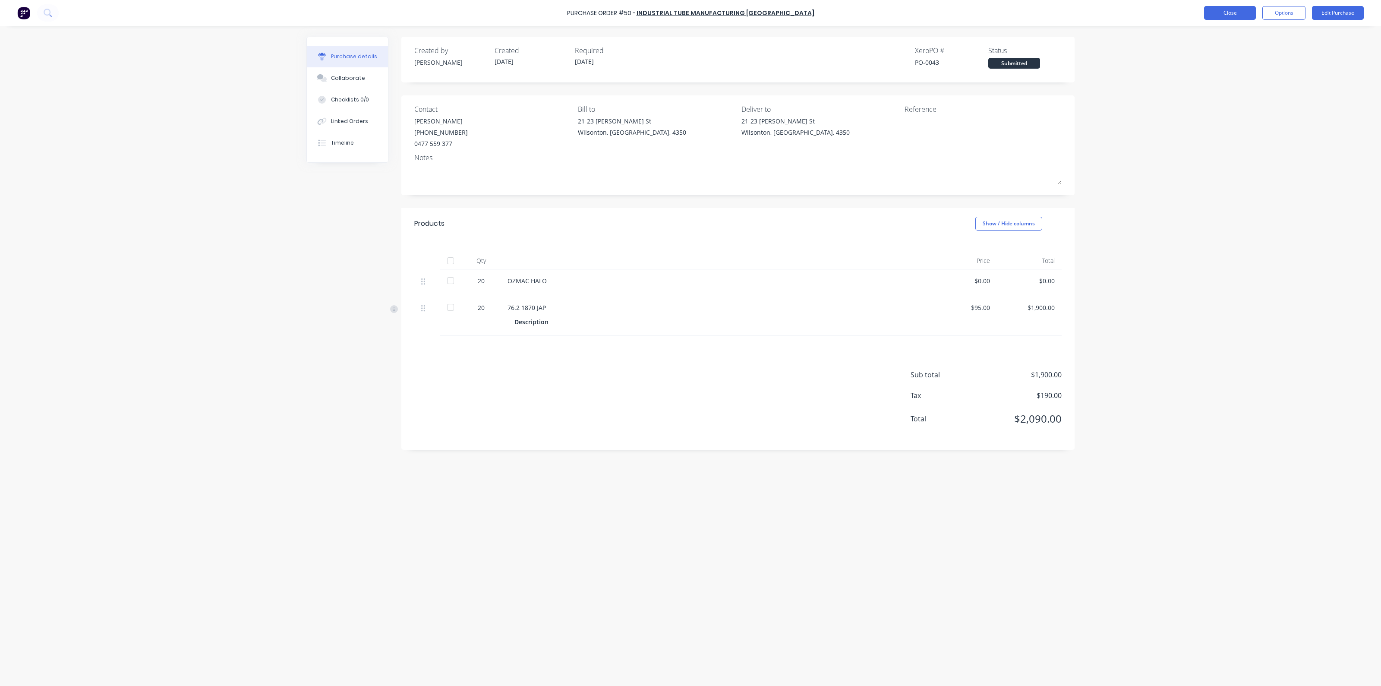
click at [1228, 18] on button "Close" at bounding box center [1230, 13] width 52 height 14
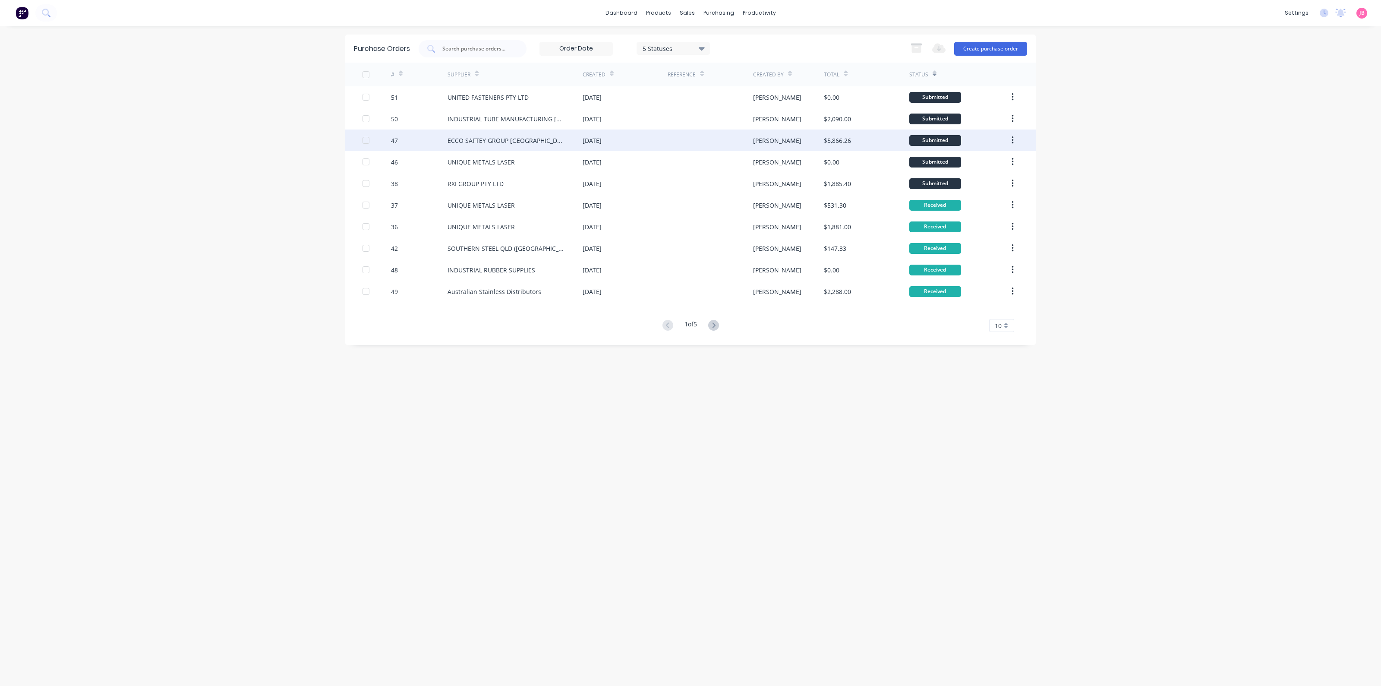
click at [490, 144] on div "ECCO SAFTEY GROUP [GEOGRAPHIC_DATA]" at bounding box center [507, 140] width 118 height 9
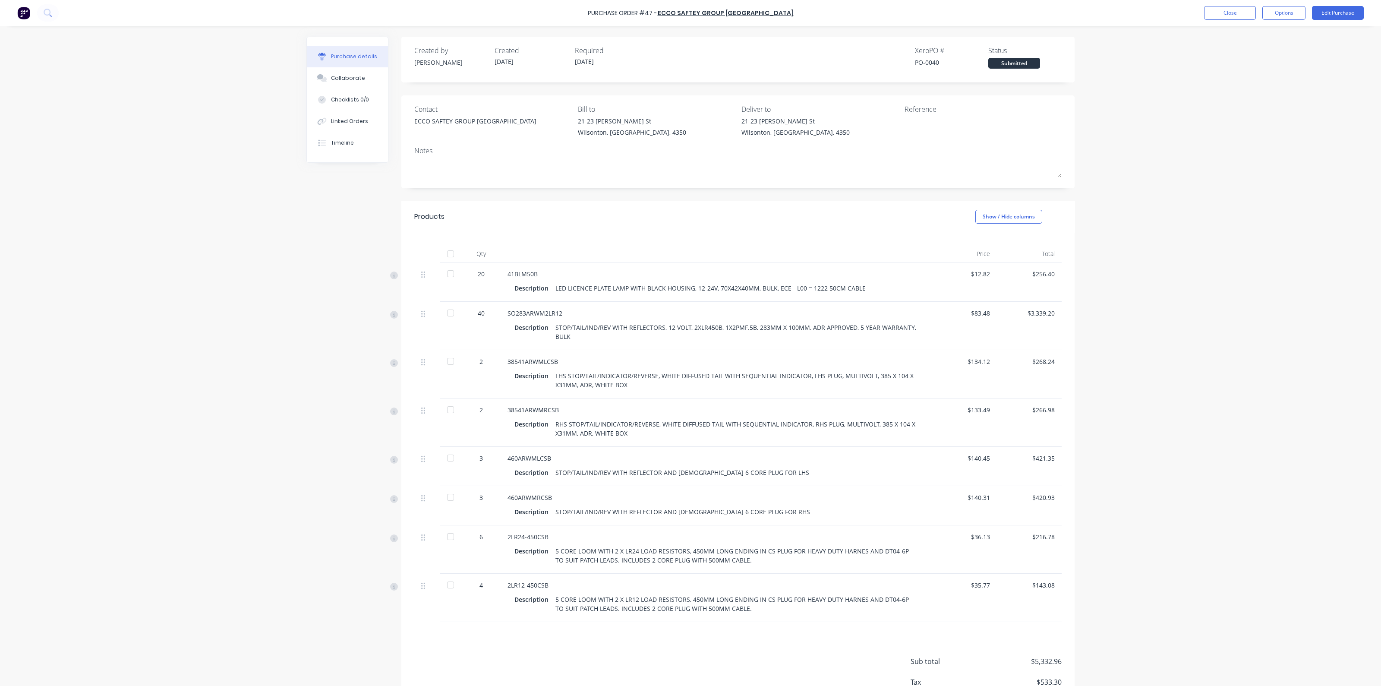
click at [250, 197] on div "Purchase Order #47 - ECCO SAFTEY GROUP [GEOGRAPHIC_DATA] Close Options Edit Pur…" at bounding box center [690, 343] width 1381 height 686
